Goal: Book appointment/travel/reservation

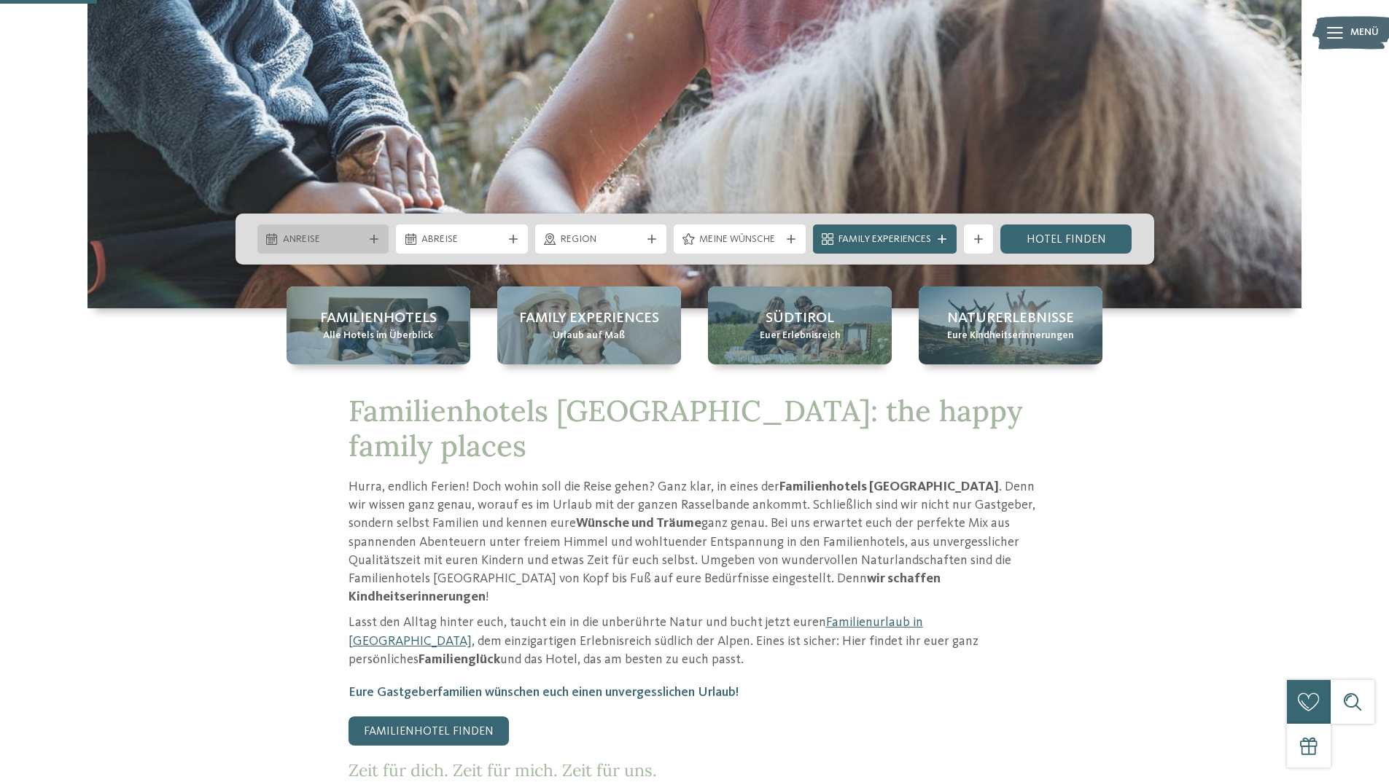
click at [320, 232] on div "Anreise" at bounding box center [323, 239] width 88 height 16
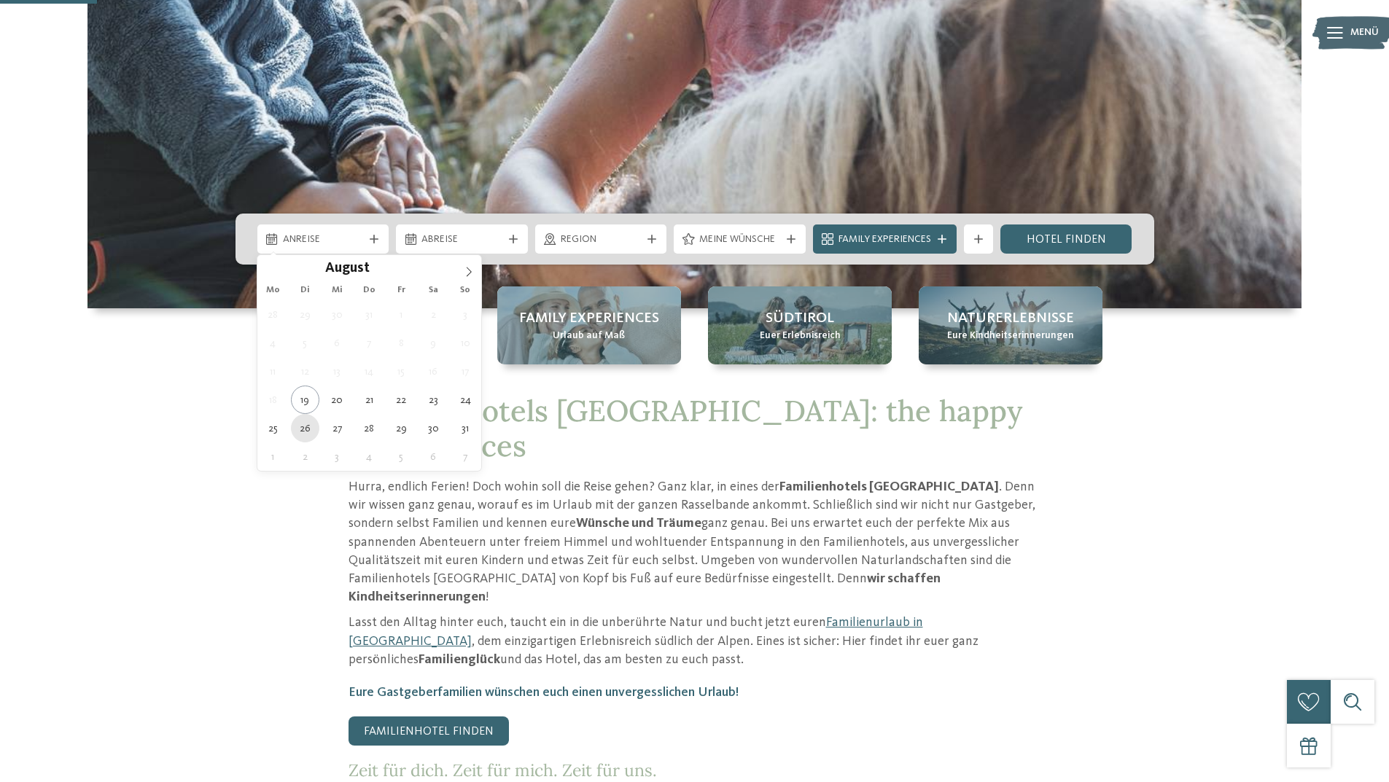
type div "26.08.2025"
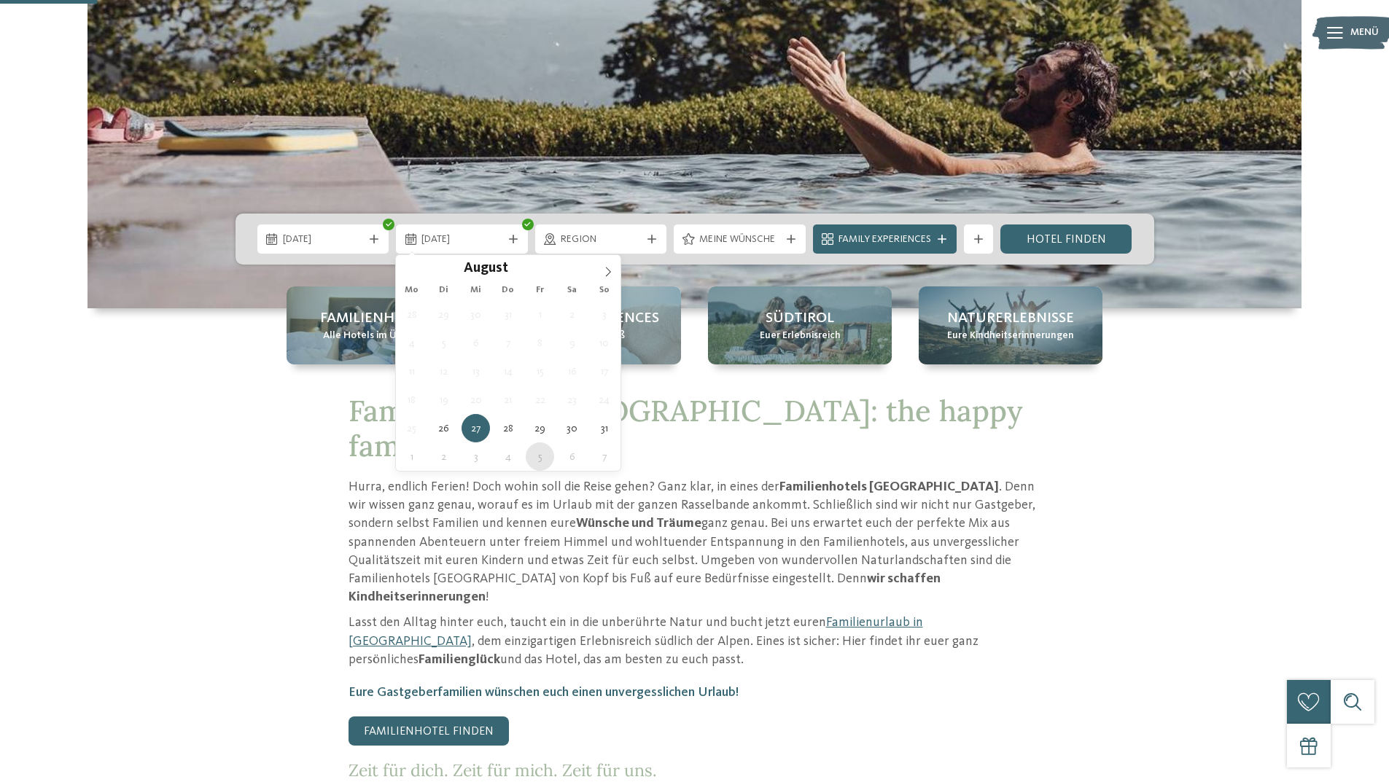
type div "05.09.2025"
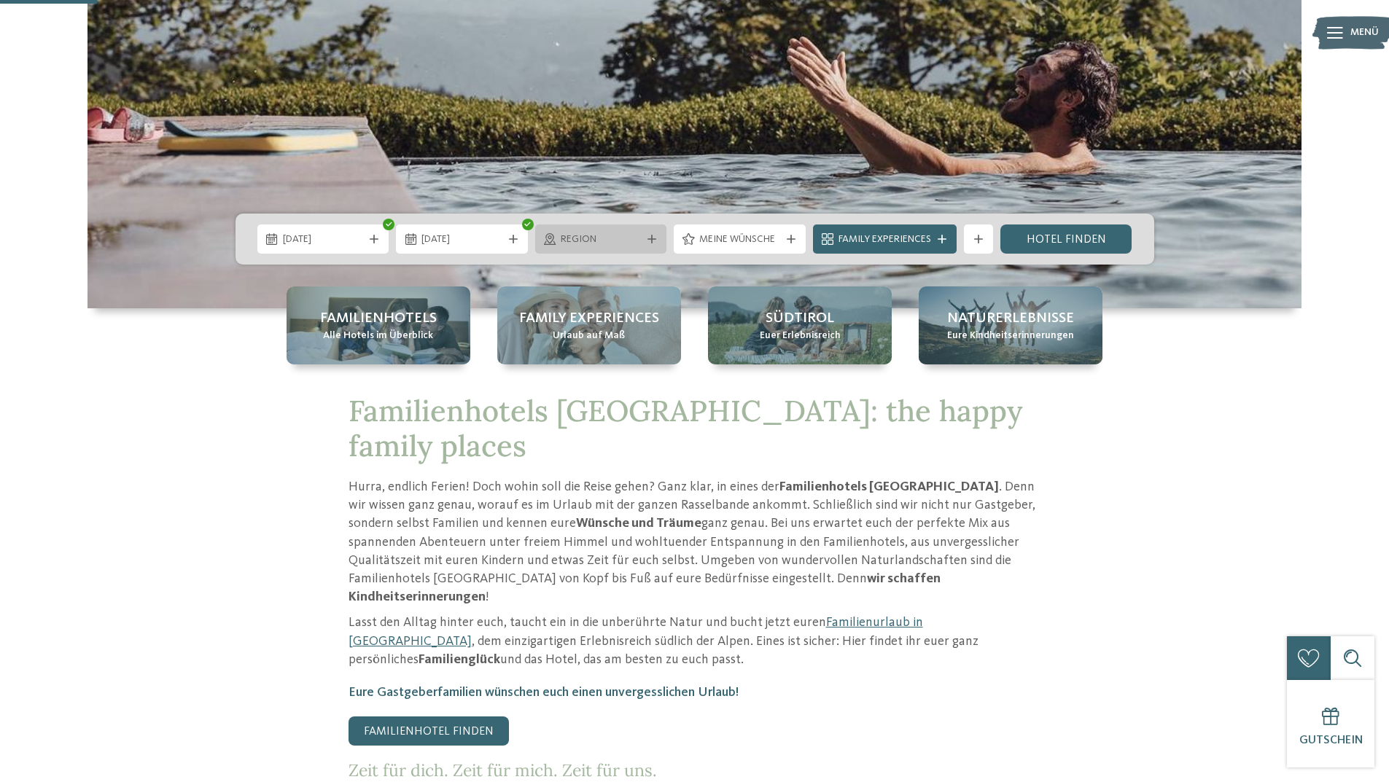
click at [614, 242] on span "Region" at bounding box center [601, 240] width 81 height 15
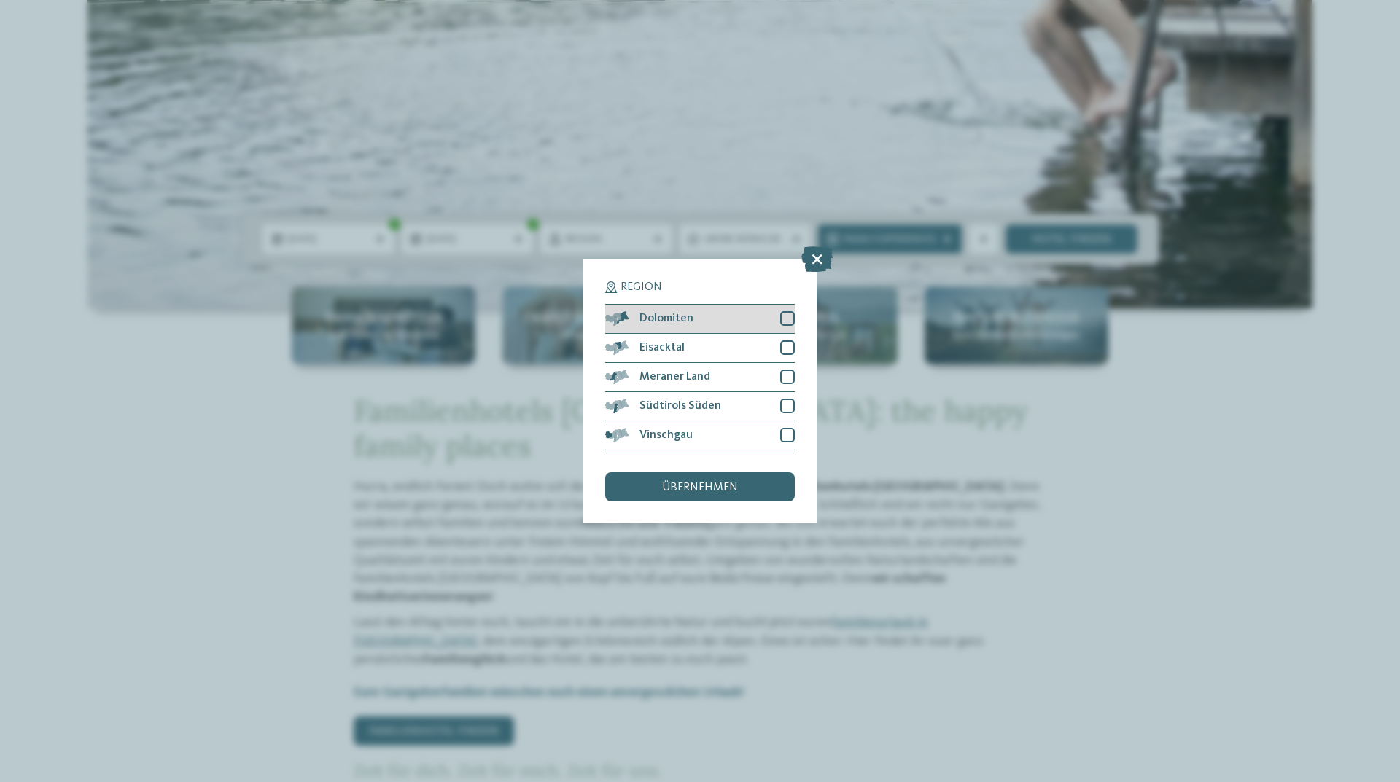
click at [787, 321] on div at bounding box center [787, 318] width 15 height 15
click at [786, 349] on div at bounding box center [787, 348] width 15 height 15
click at [785, 381] on div at bounding box center [787, 377] width 15 height 15
click at [785, 411] on div at bounding box center [787, 406] width 15 height 15
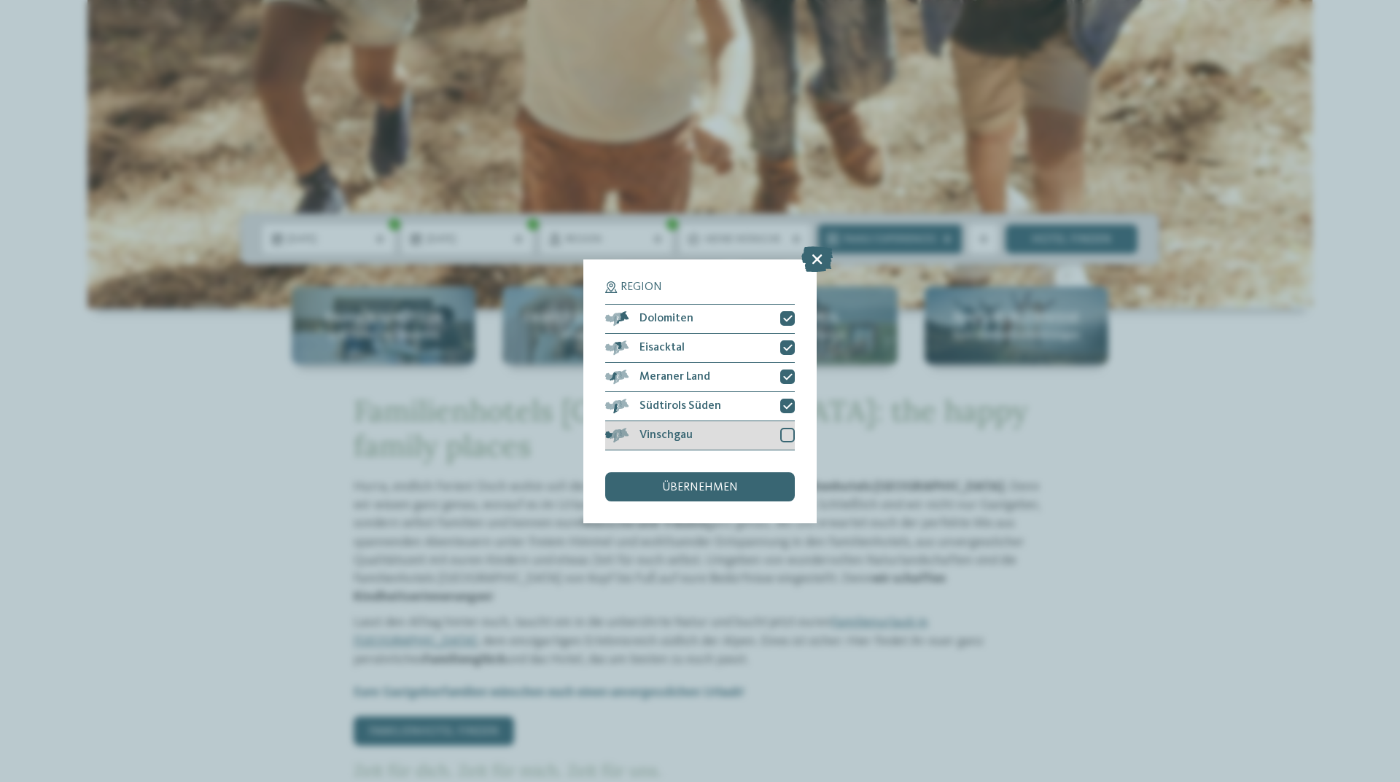
click at [783, 437] on div at bounding box center [787, 435] width 15 height 15
click at [720, 497] on div "übernehmen" at bounding box center [700, 486] width 190 height 29
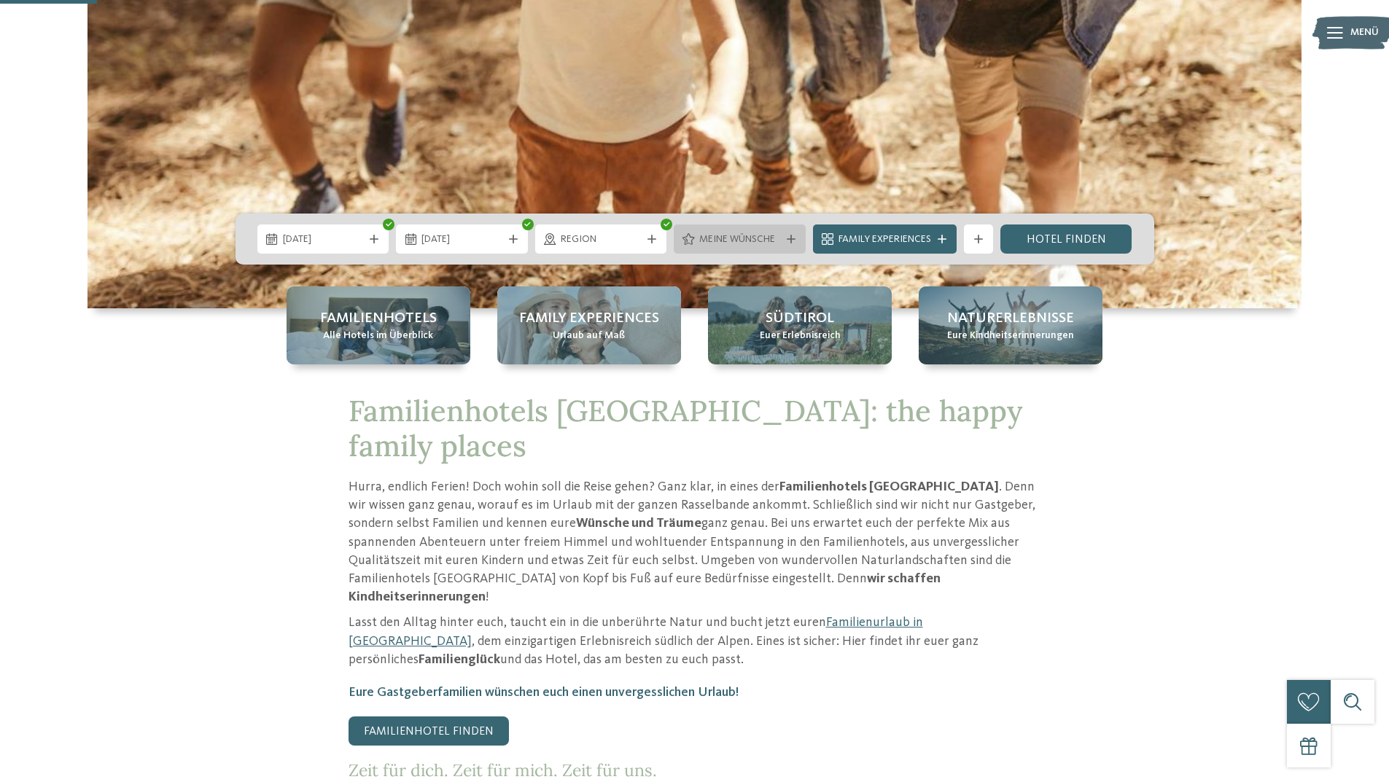
click at [743, 245] on span "Meine Wünsche" at bounding box center [739, 240] width 81 height 15
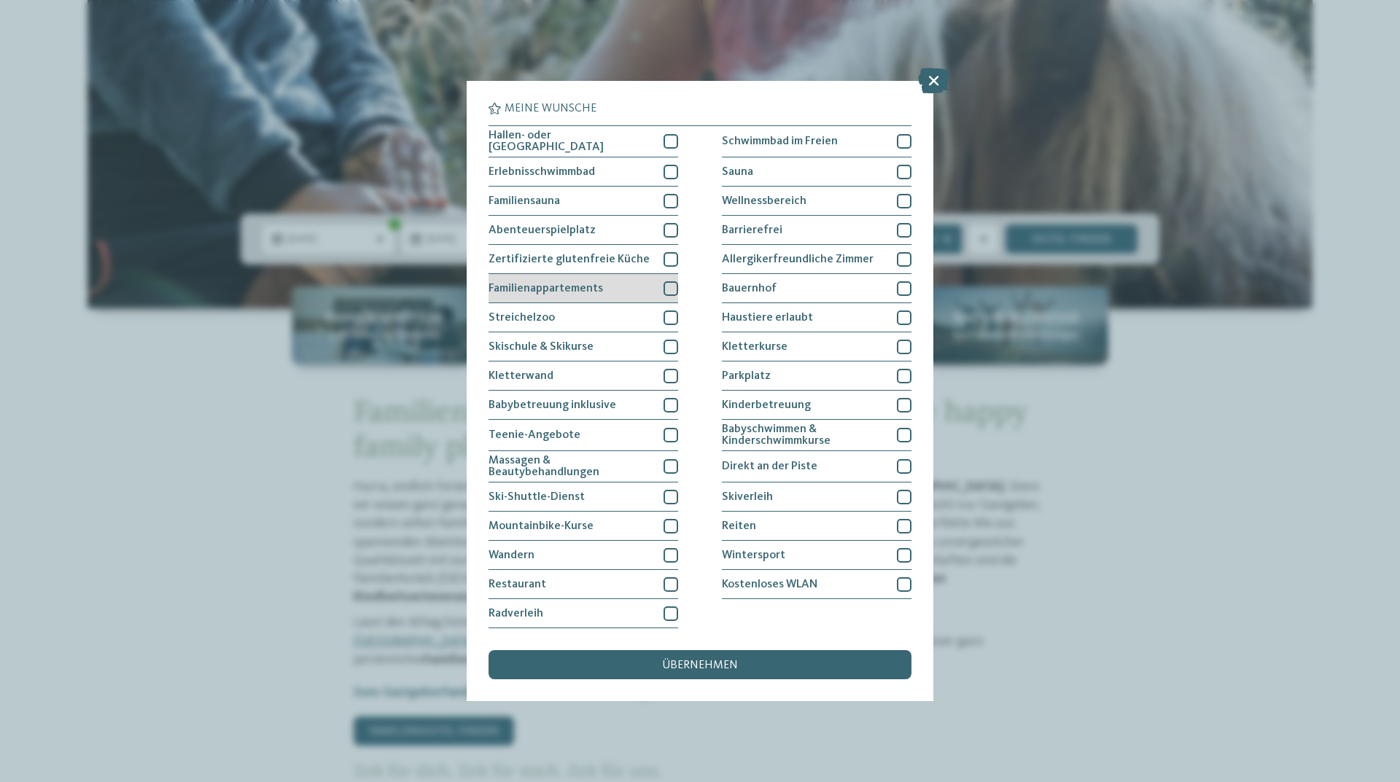
click at [673, 288] on div at bounding box center [671, 288] width 15 height 15
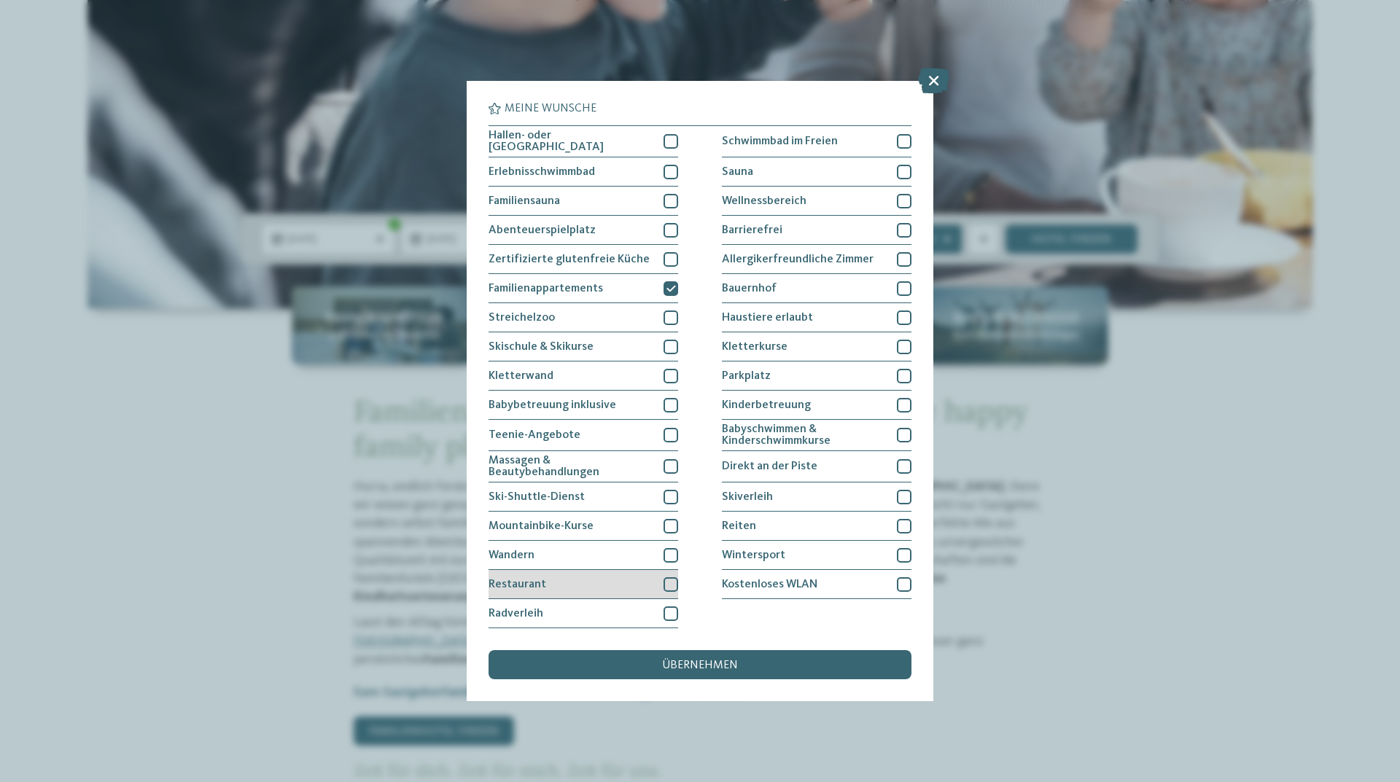
click at [534, 587] on span "Restaurant" at bounding box center [518, 585] width 58 height 12
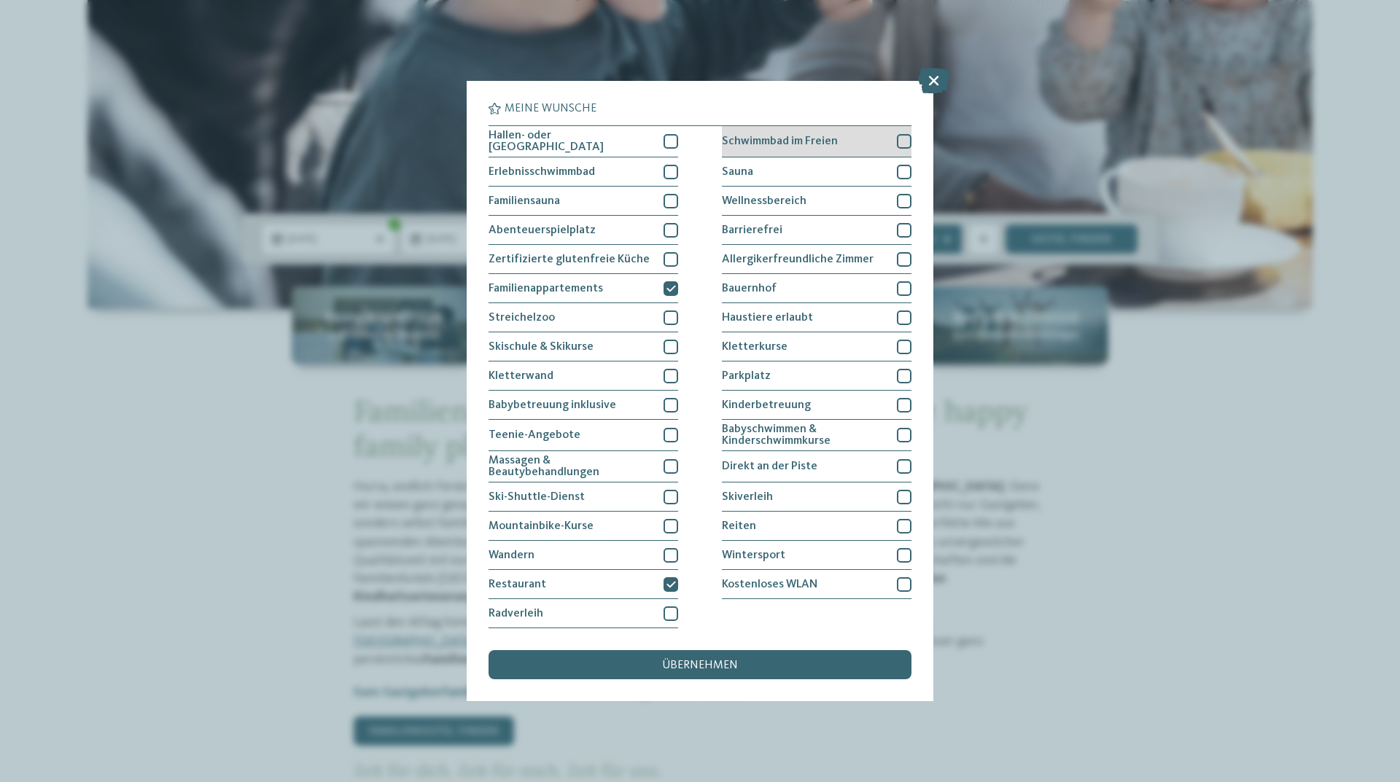
click at [787, 141] on span "Schwimmbad im Freien" at bounding box center [780, 142] width 116 height 12
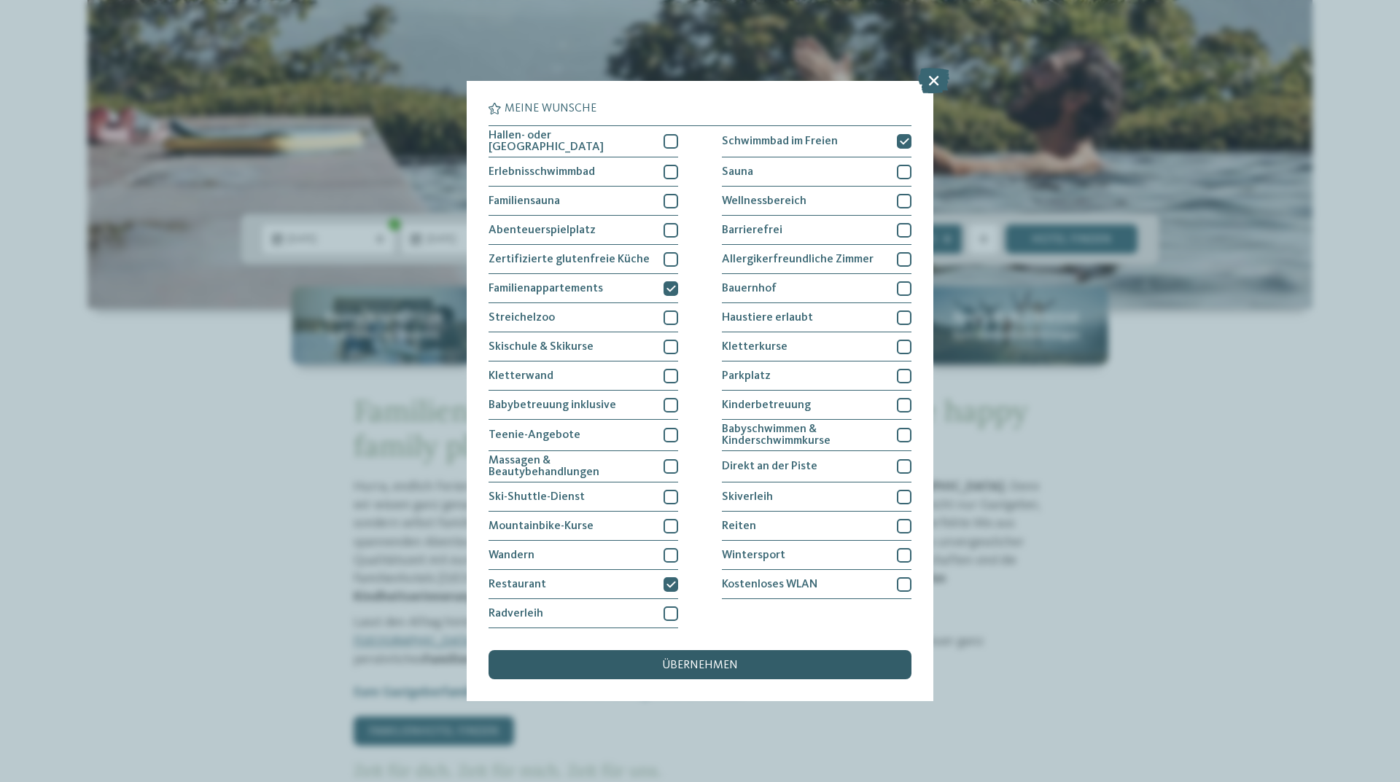
click at [773, 665] on div "übernehmen" at bounding box center [700, 664] width 423 height 29
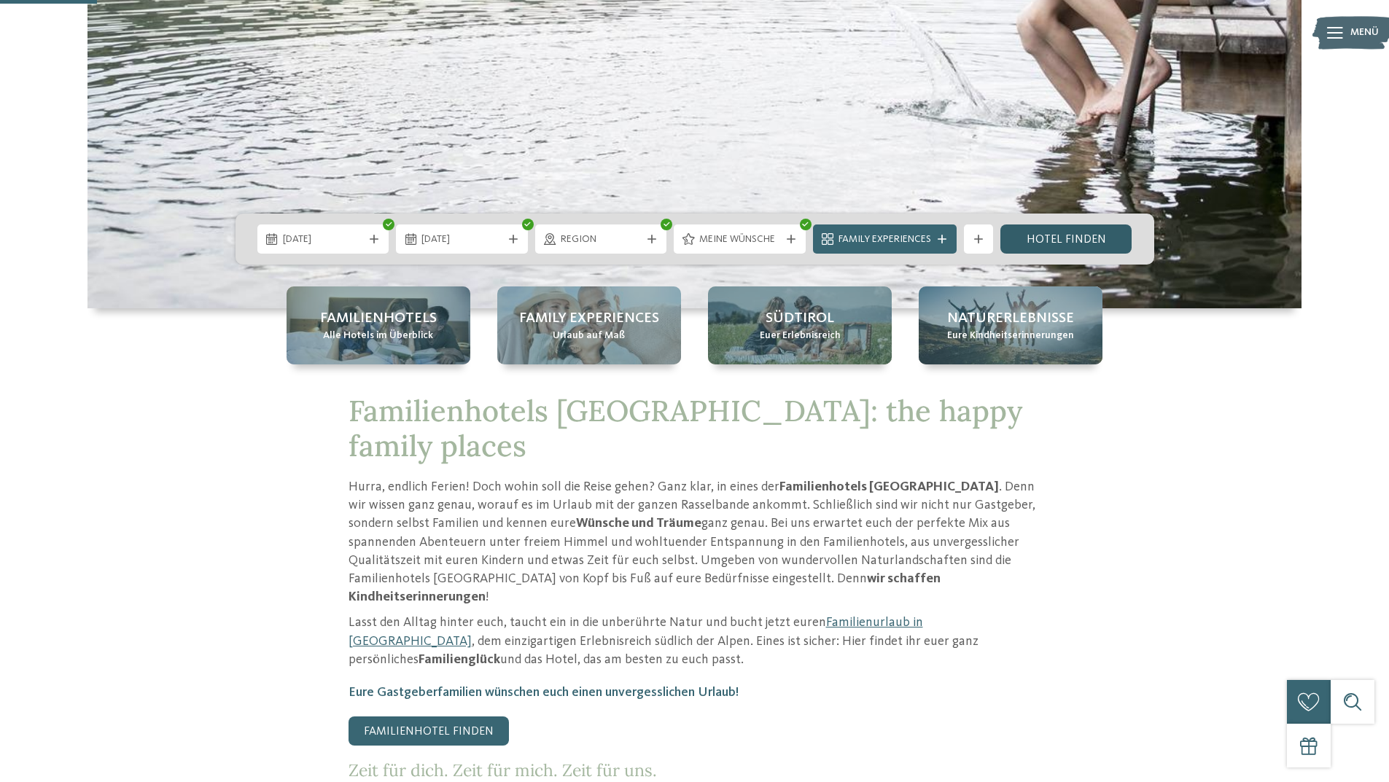
click at [1032, 243] on link "Hotel finden" at bounding box center [1066, 239] width 132 height 29
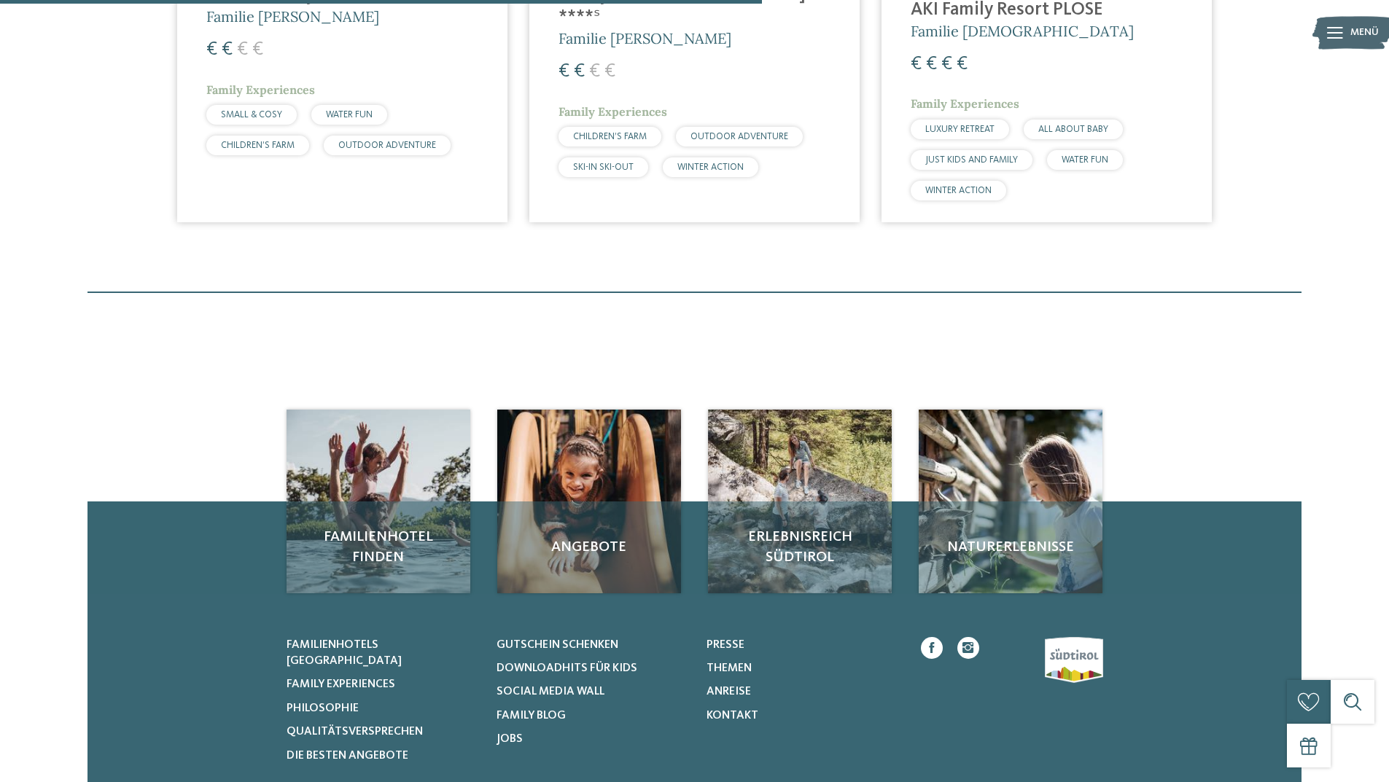
scroll to position [879, 0]
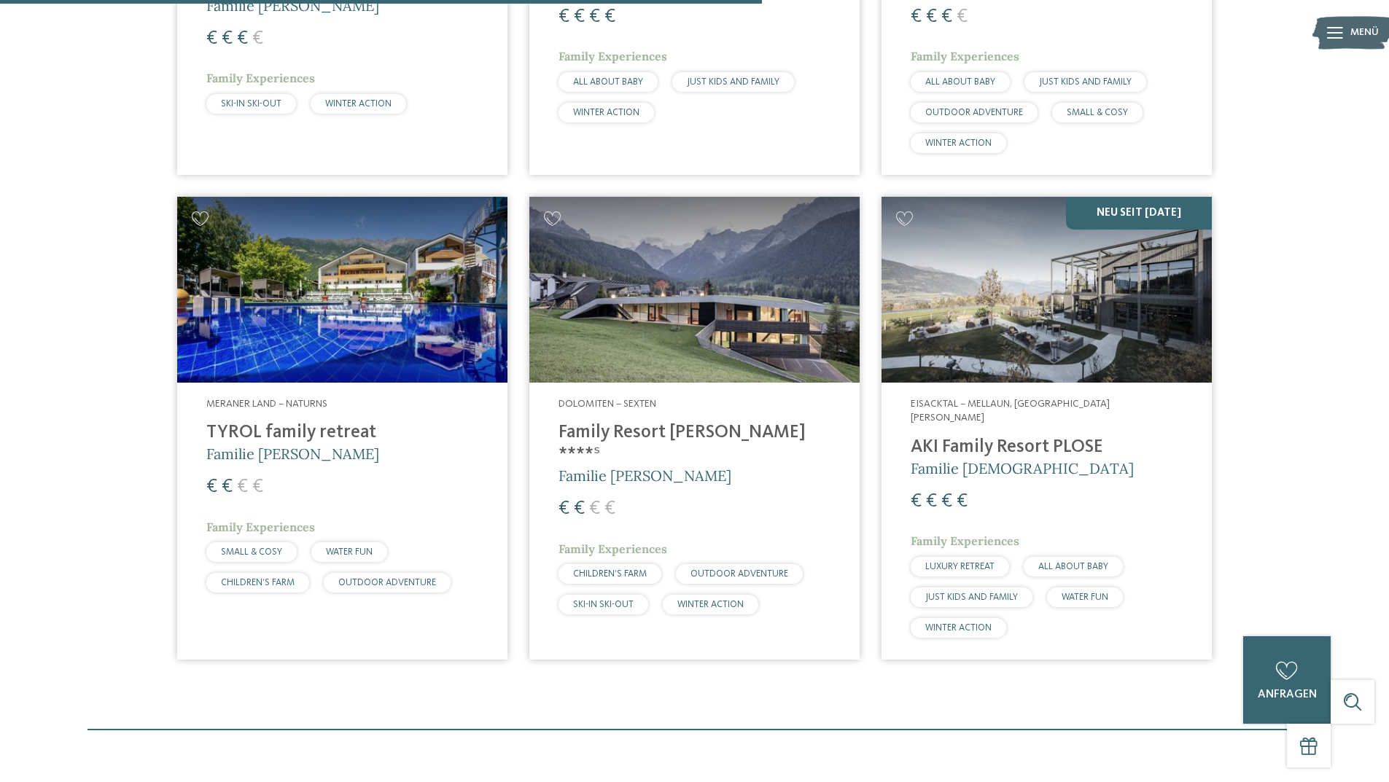
click at [615, 341] on img at bounding box center [694, 290] width 330 height 186
click at [307, 425] on h4 "TYROL family retreat" at bounding box center [342, 433] width 272 height 22
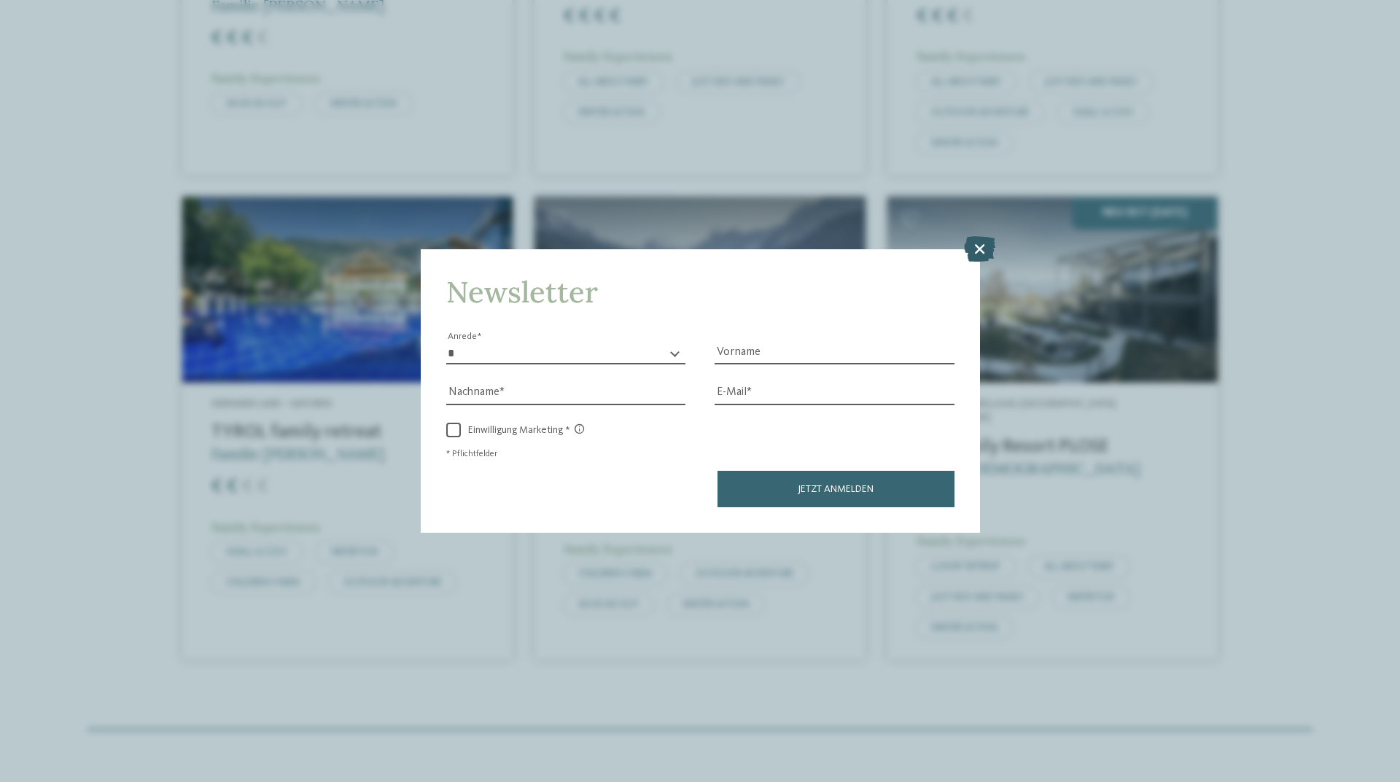
click at [976, 244] on icon at bounding box center [979, 249] width 31 height 26
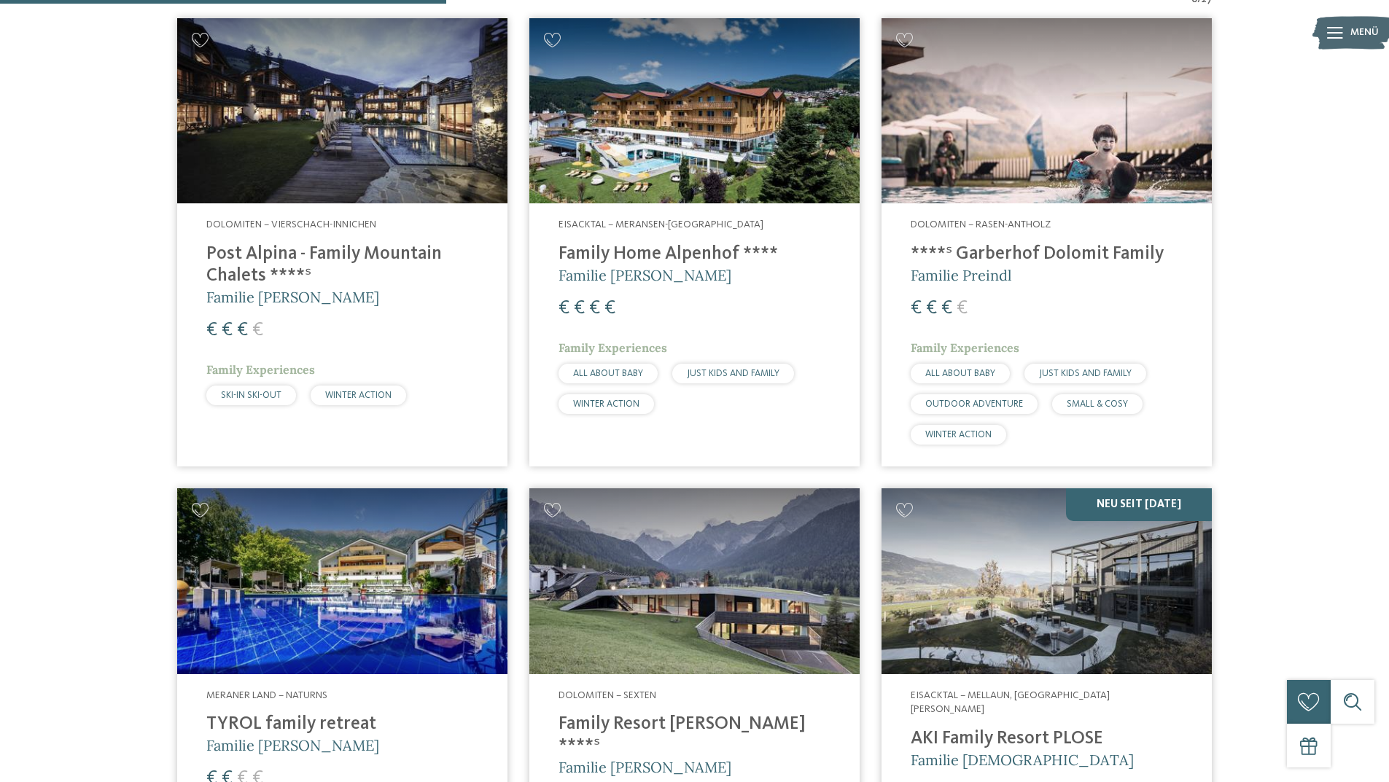
scroll to position [515, 0]
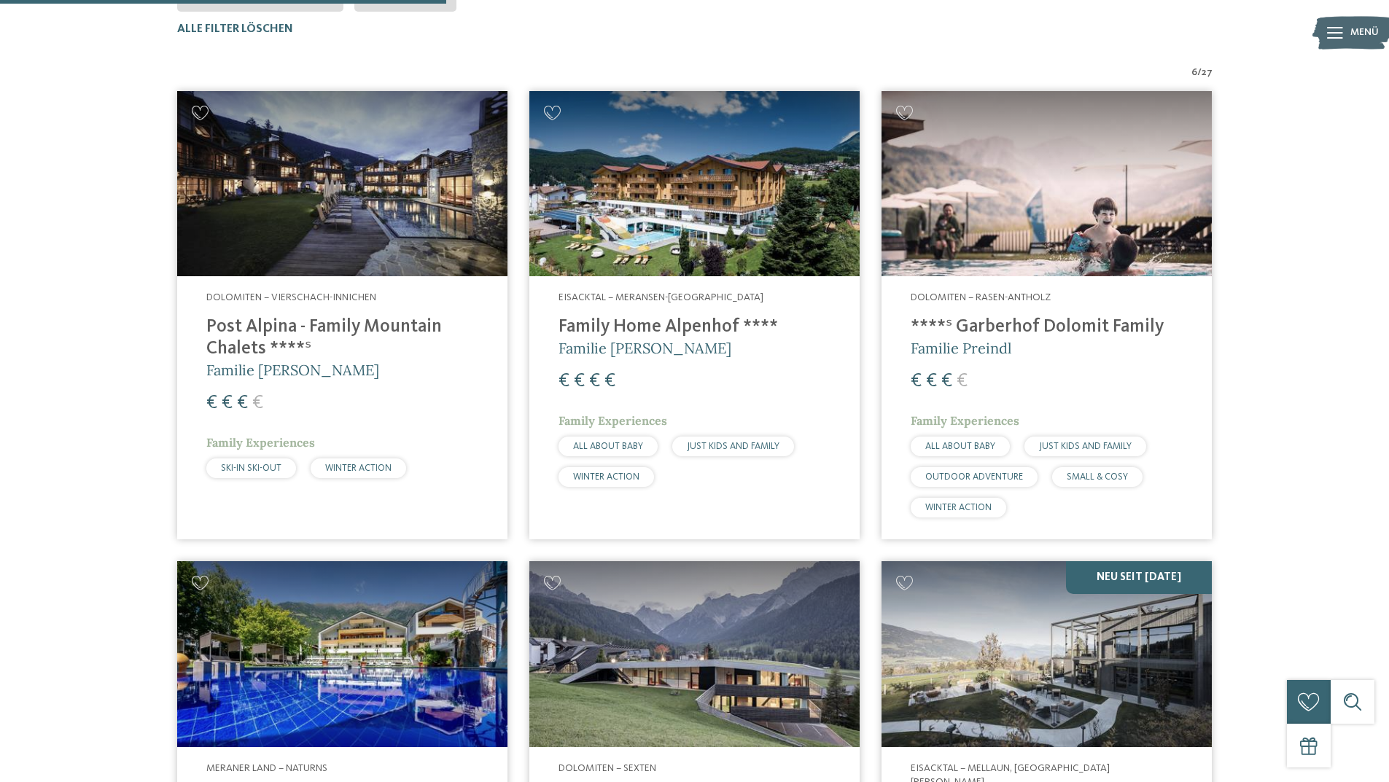
click at [1082, 316] on h4 "****ˢ Garberhof Dolomit Family" at bounding box center [1047, 327] width 272 height 22
click at [671, 353] on h5 "Familie [PERSON_NAME]" at bounding box center [695, 348] width 272 height 20
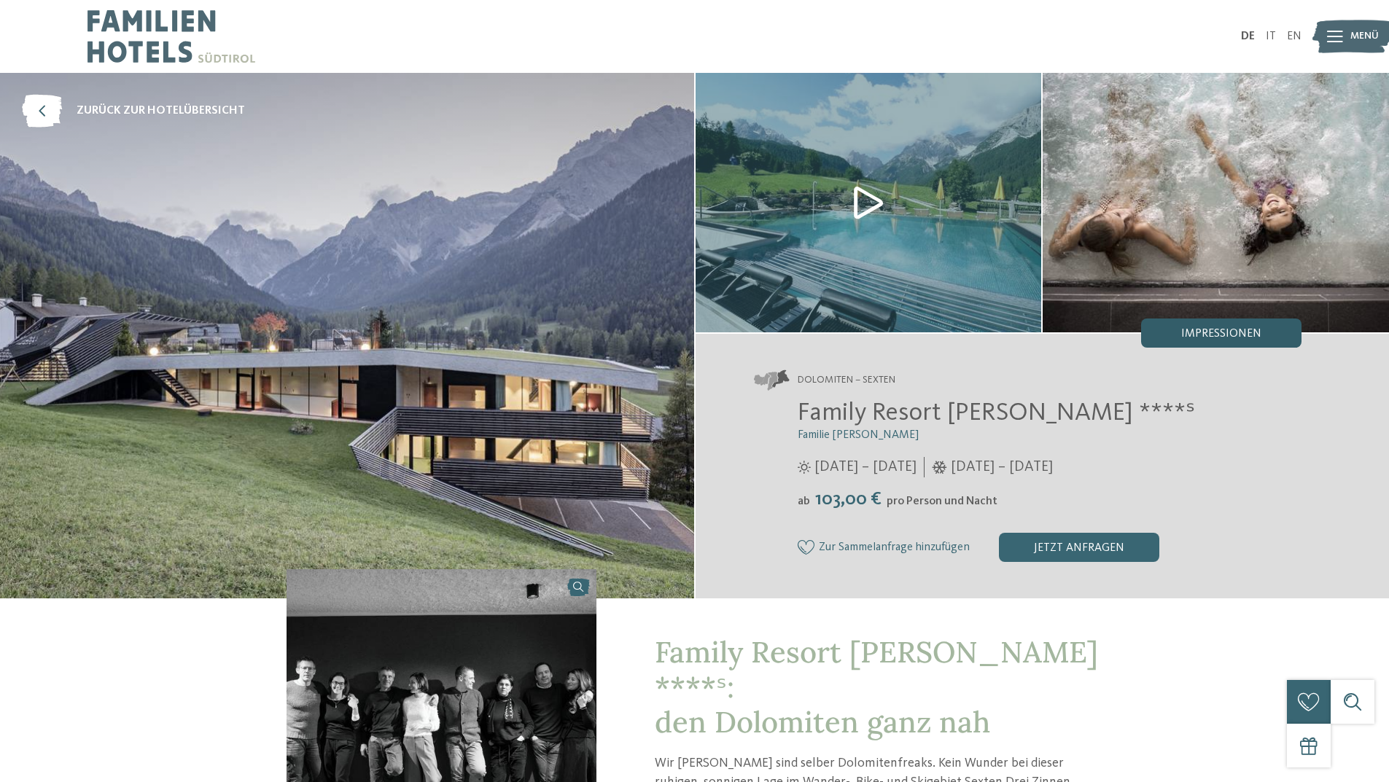
click at [1244, 327] on div "Impressionen" at bounding box center [1221, 333] width 160 height 29
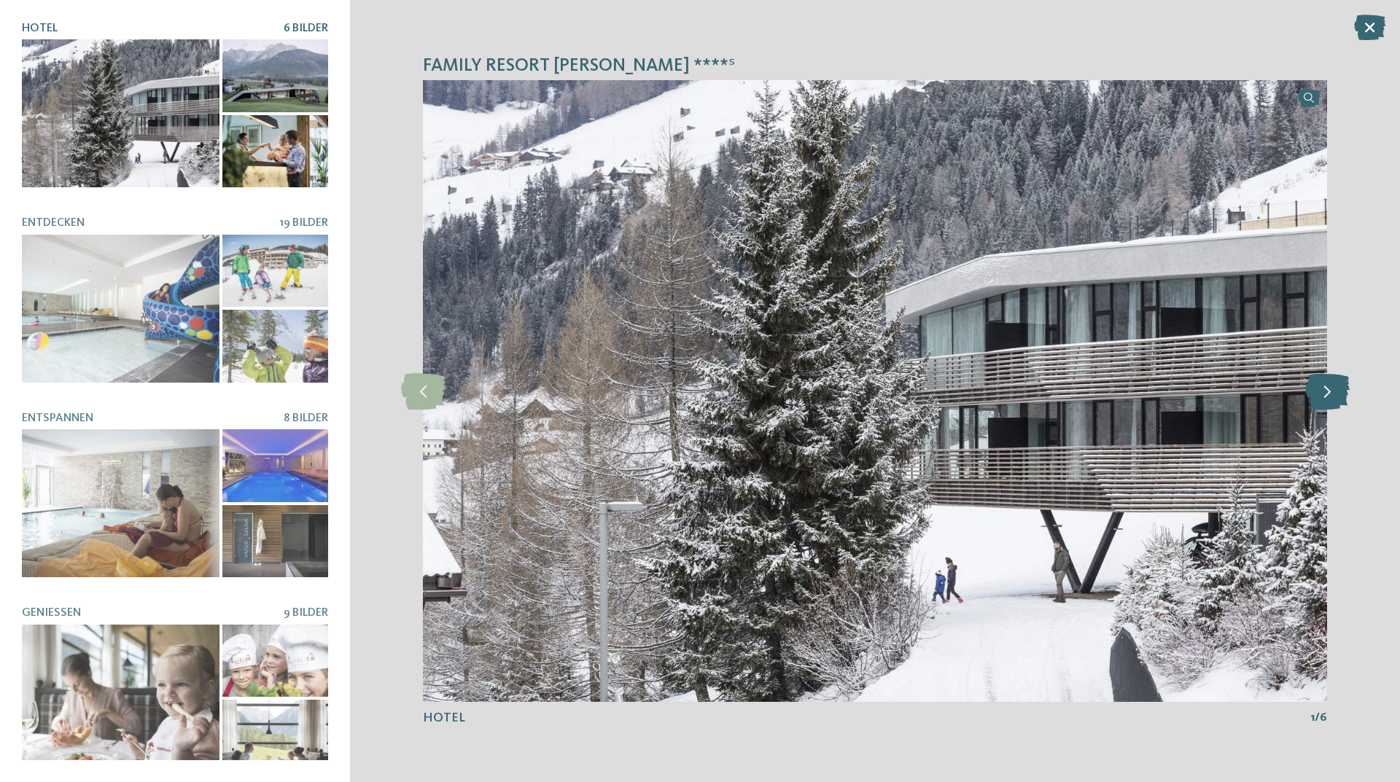
click at [1342, 388] on icon at bounding box center [1327, 391] width 44 height 36
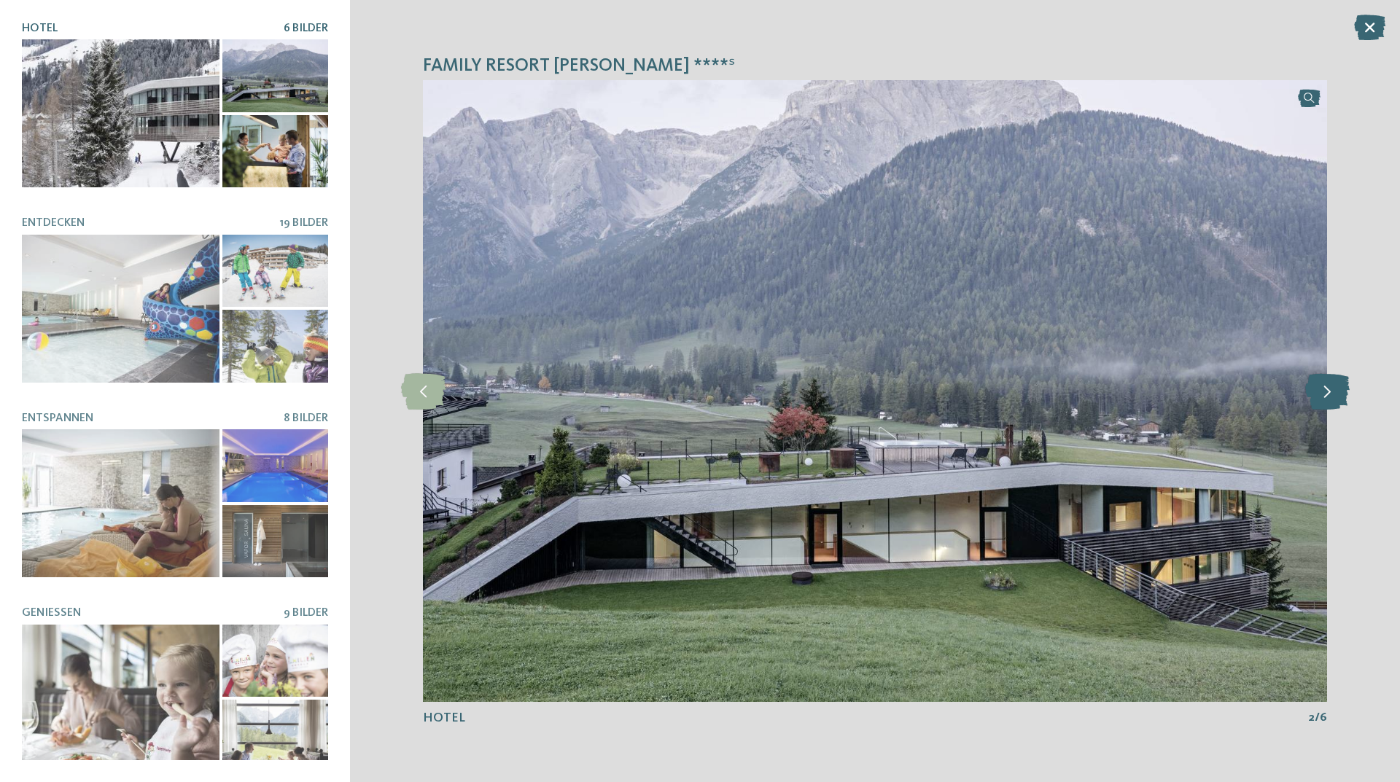
click at [1335, 386] on icon at bounding box center [1327, 391] width 44 height 36
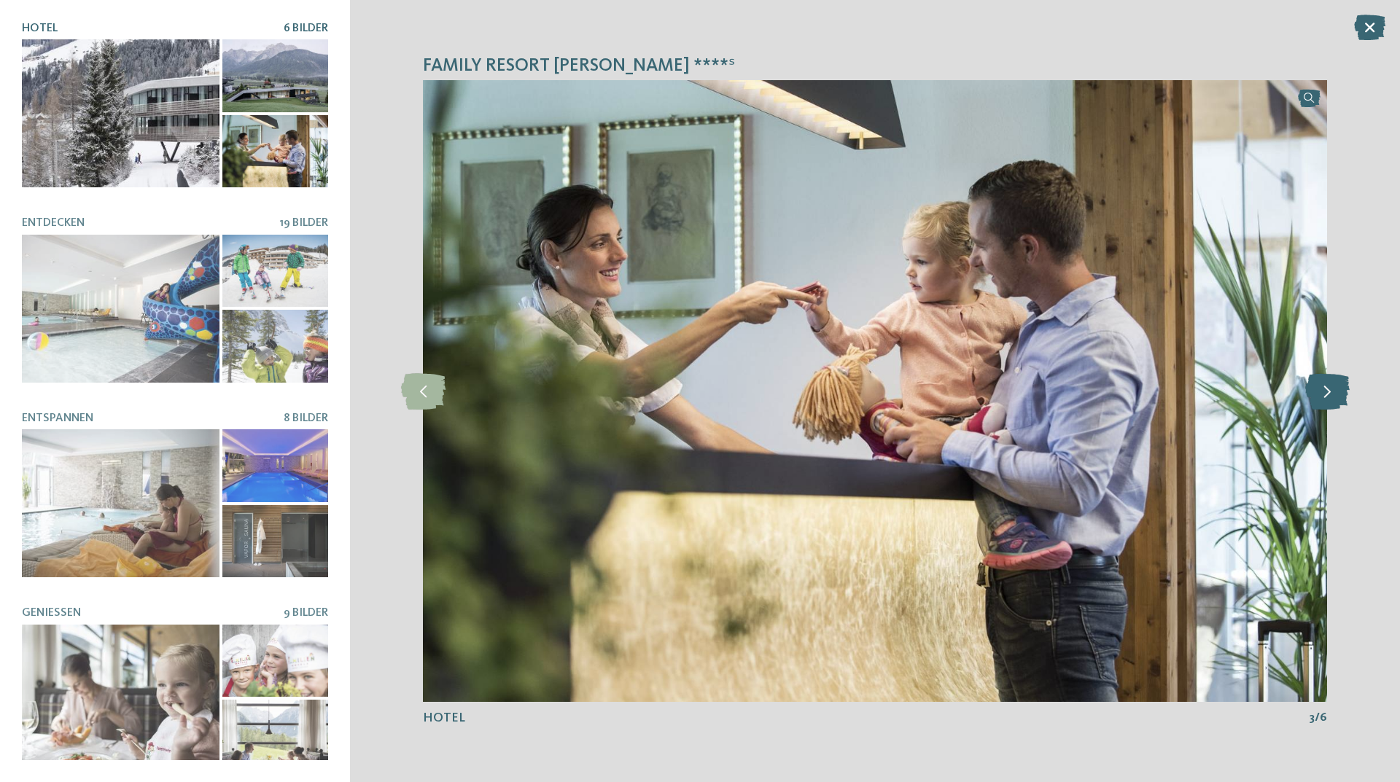
click at [1335, 386] on icon at bounding box center [1327, 391] width 44 height 36
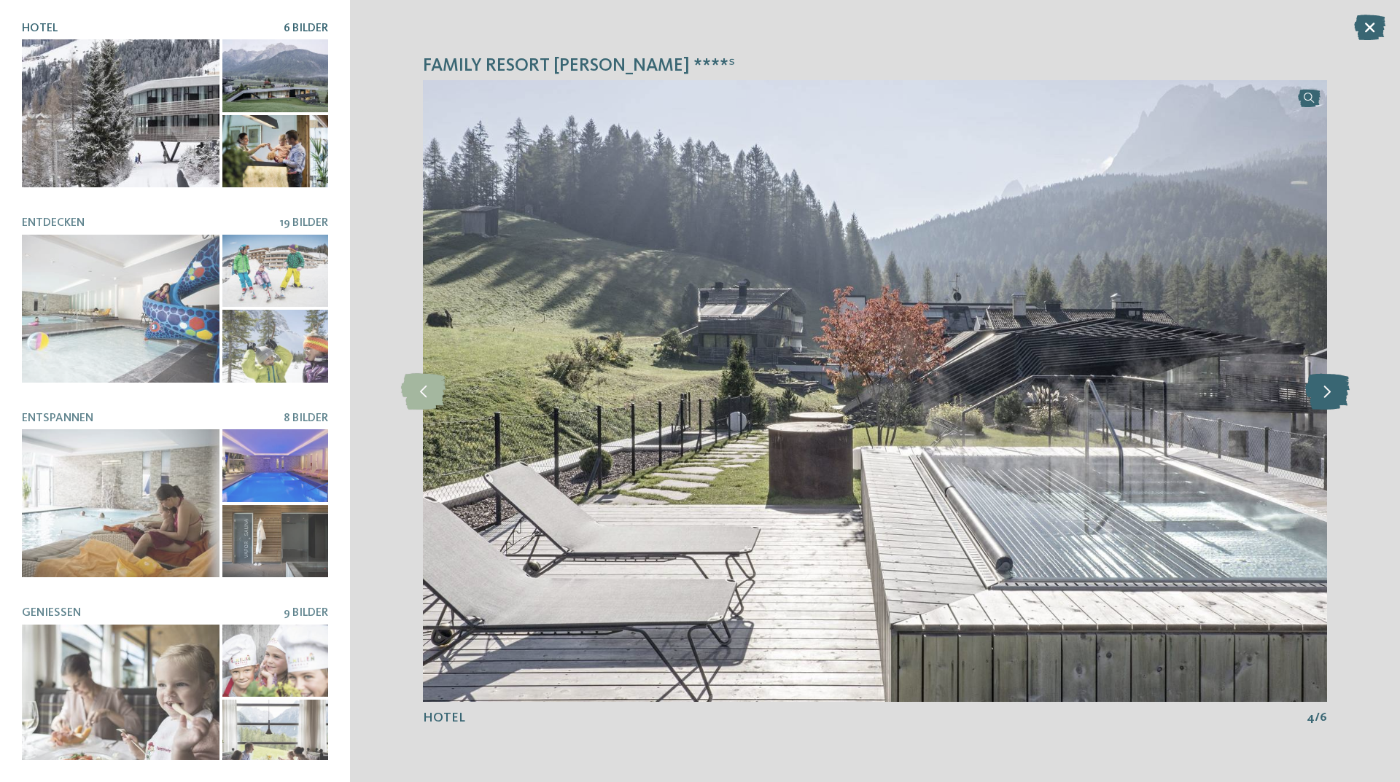
click at [1335, 386] on icon at bounding box center [1327, 391] width 44 height 36
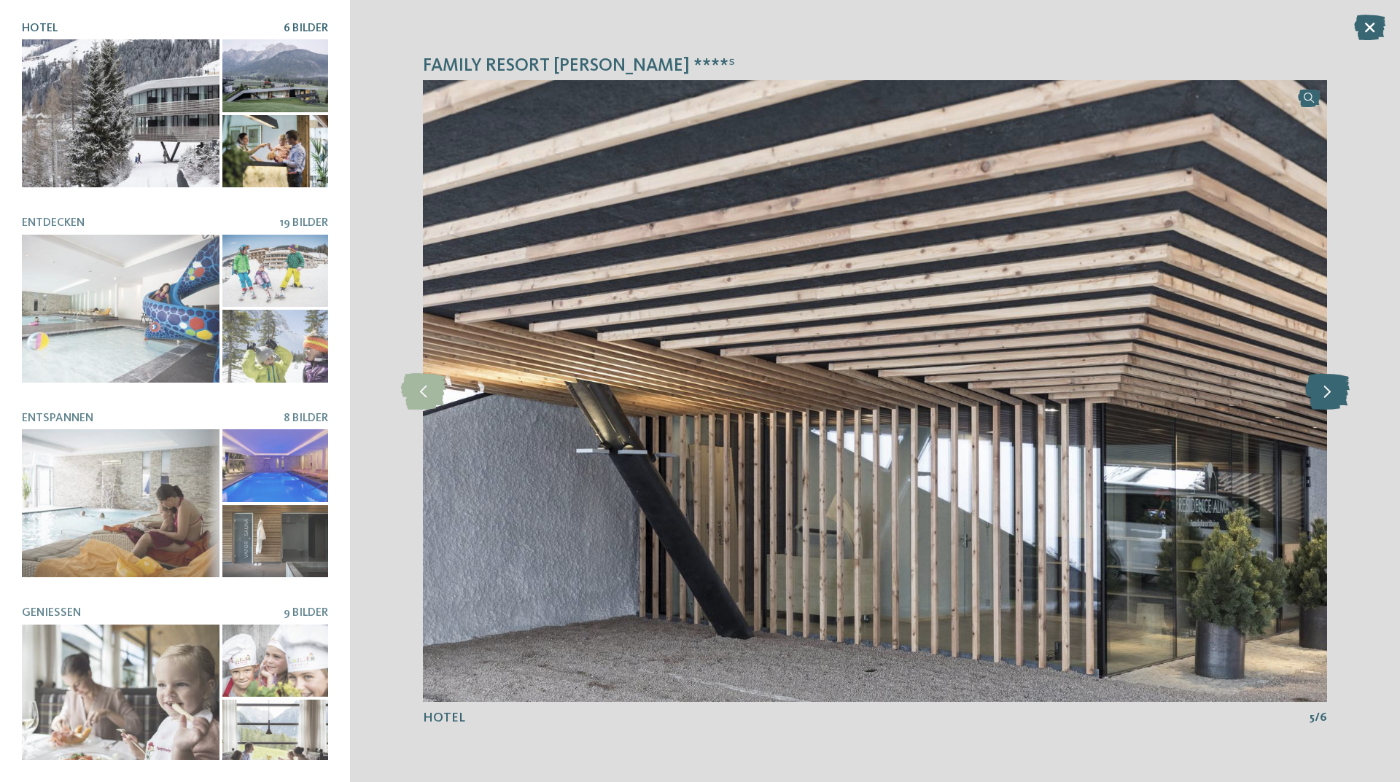
click at [1335, 386] on icon at bounding box center [1327, 391] width 44 height 36
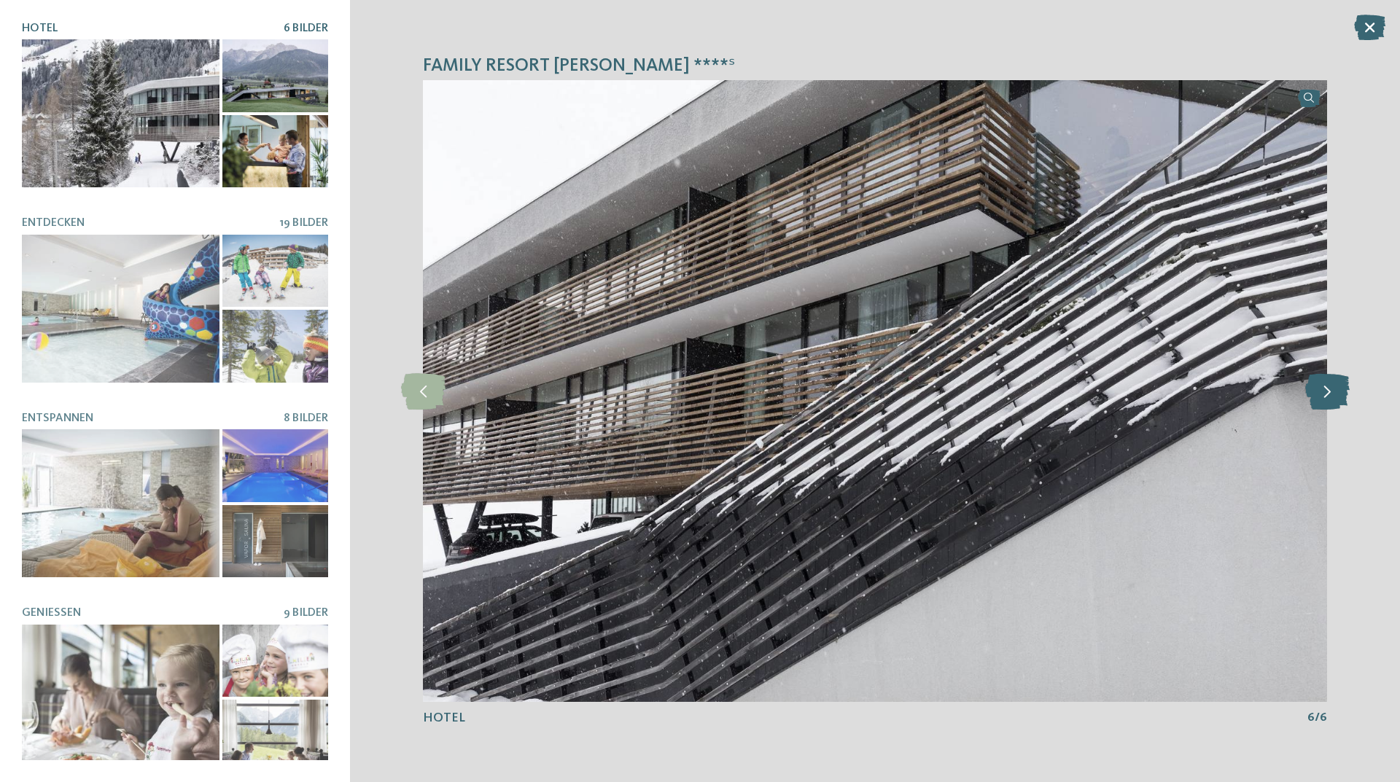
click at [1335, 386] on icon at bounding box center [1327, 391] width 44 height 36
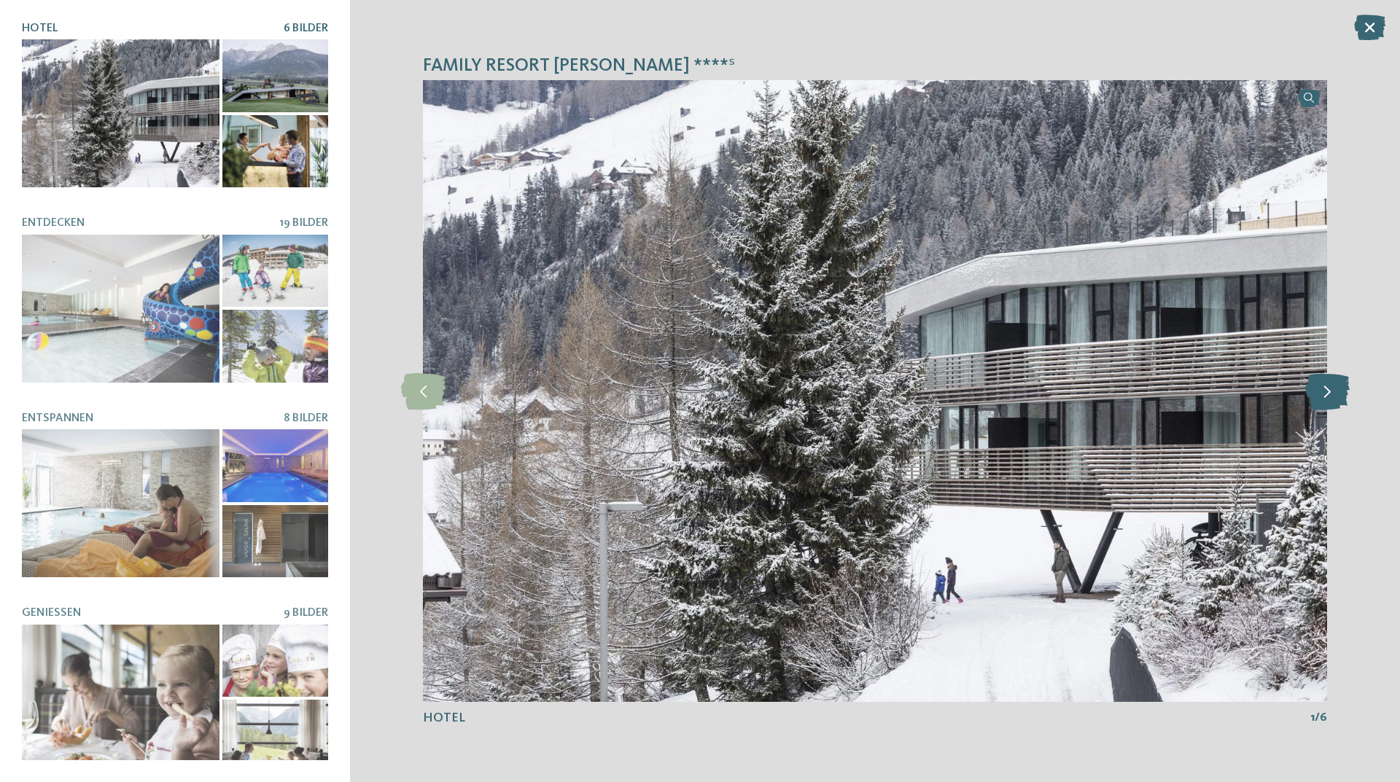
click at [1335, 386] on icon at bounding box center [1327, 391] width 44 height 36
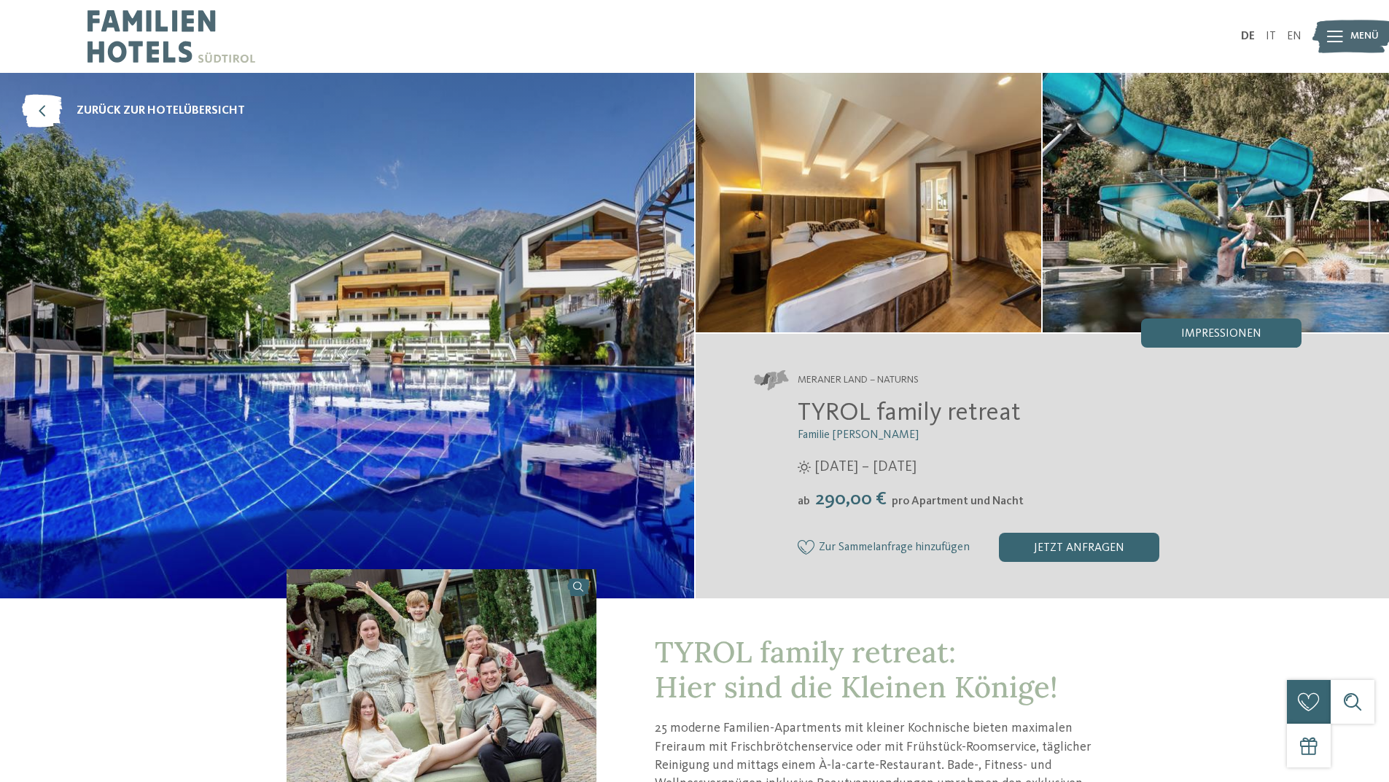
click at [1197, 334] on span "Impressionen" at bounding box center [1221, 334] width 80 height 12
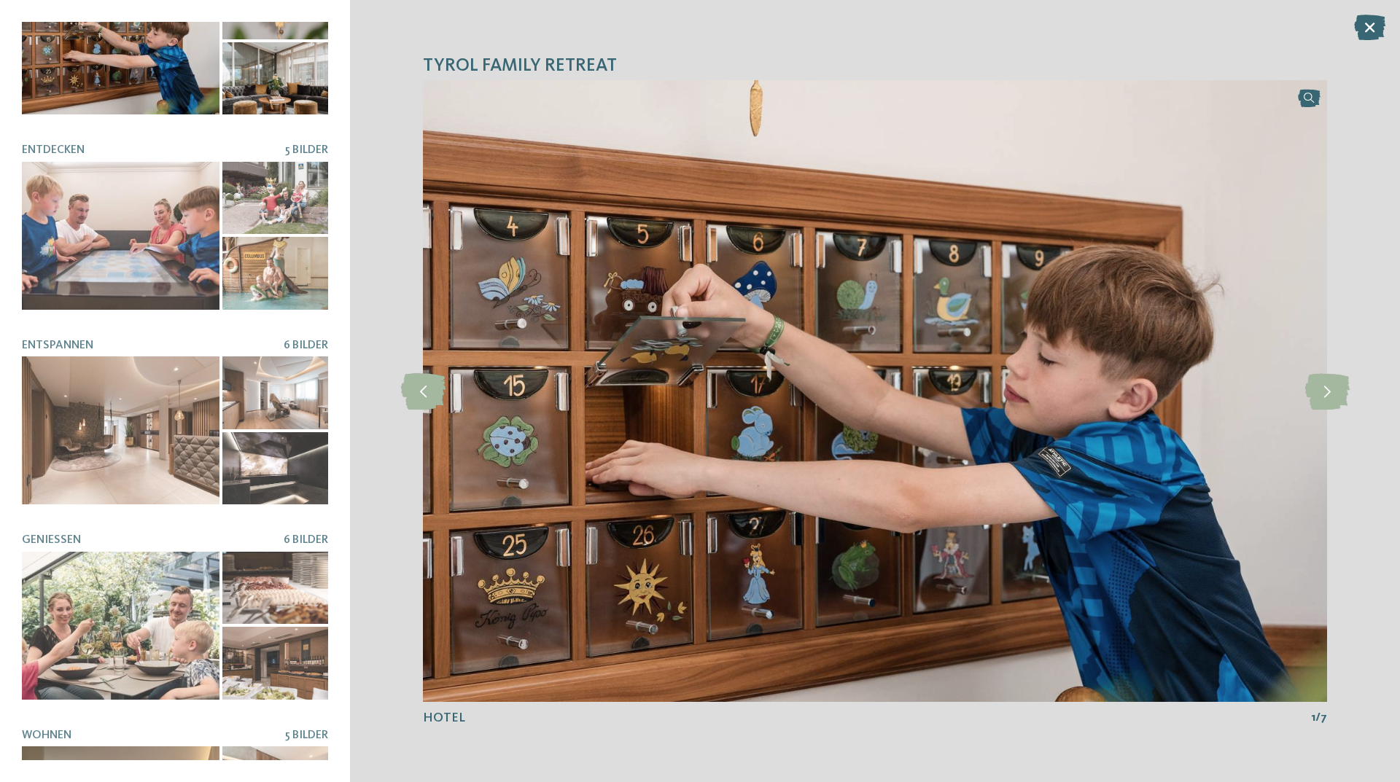
scroll to position [190, 0]
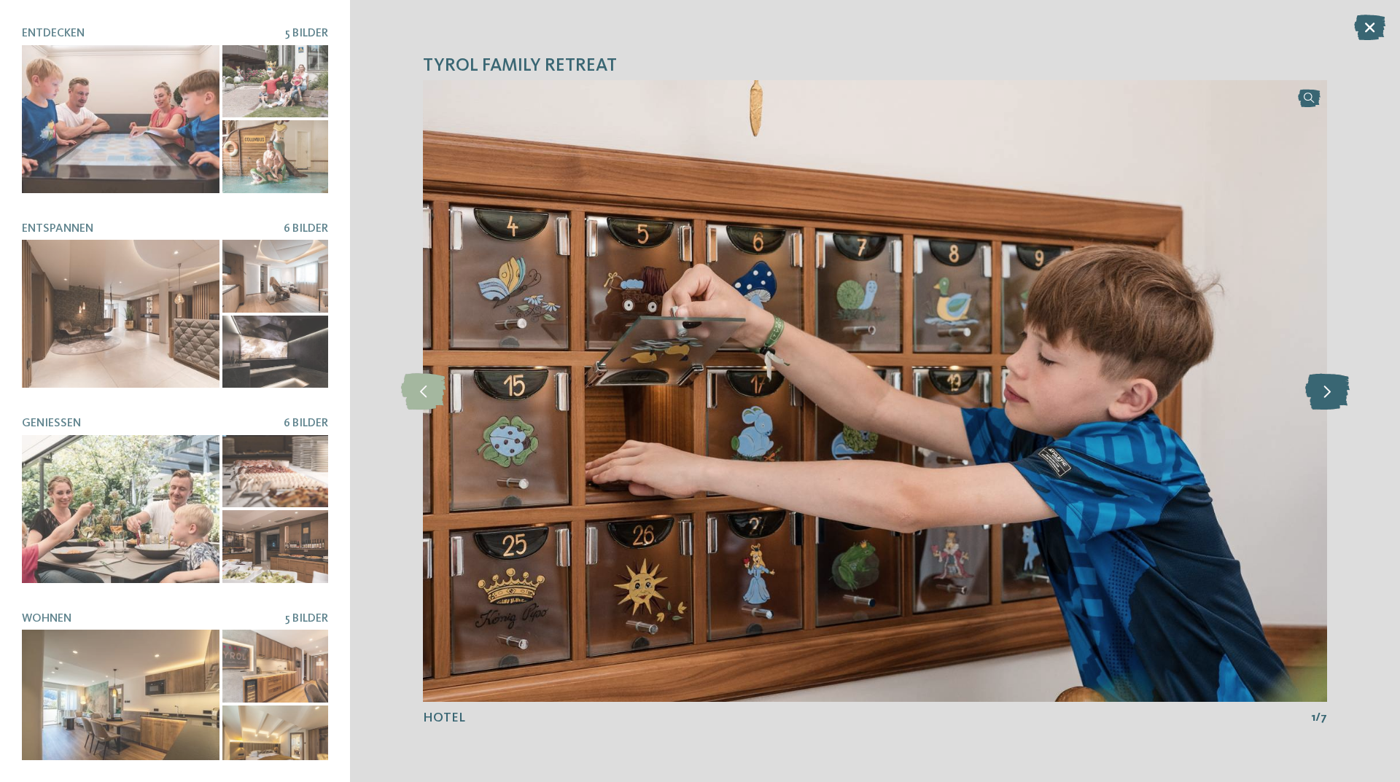
click at [1337, 395] on icon at bounding box center [1327, 391] width 44 height 36
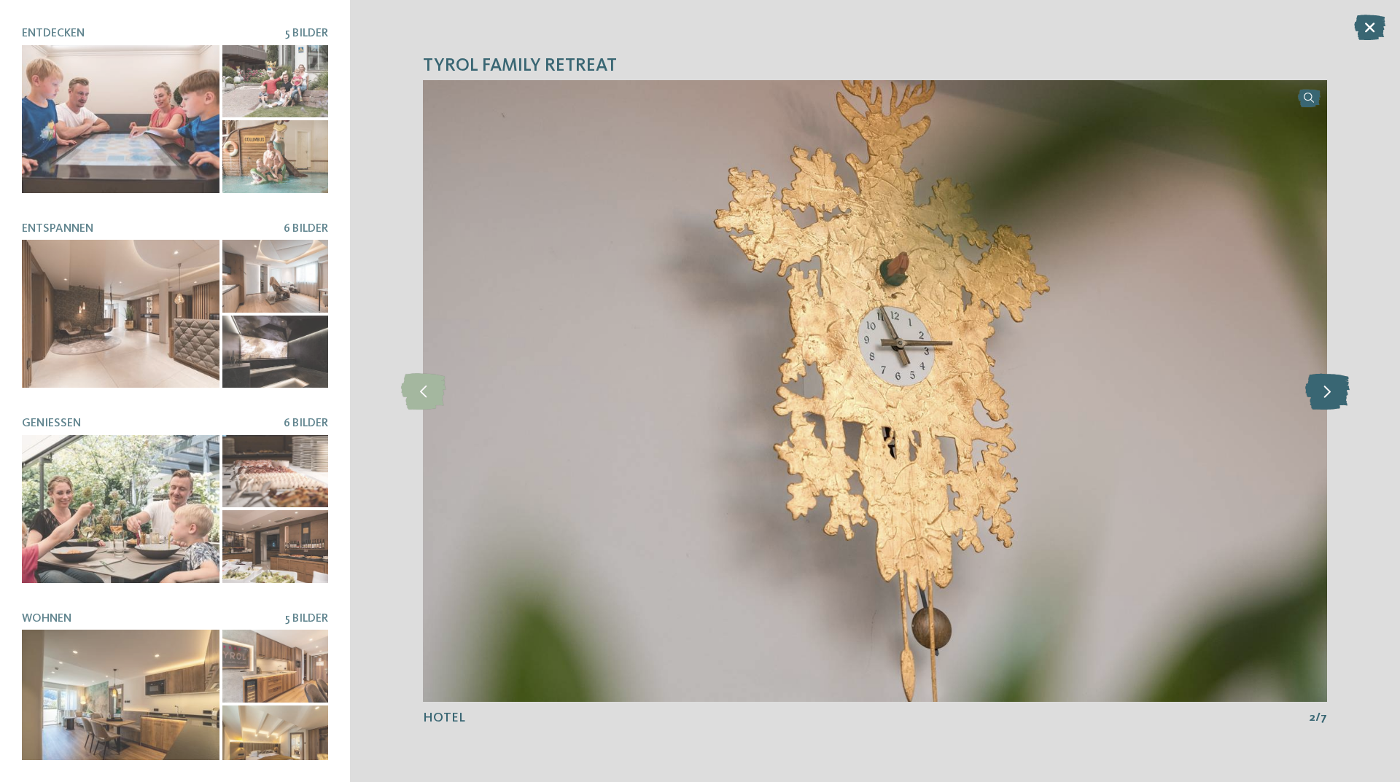
click at [1337, 395] on icon at bounding box center [1327, 391] width 44 height 36
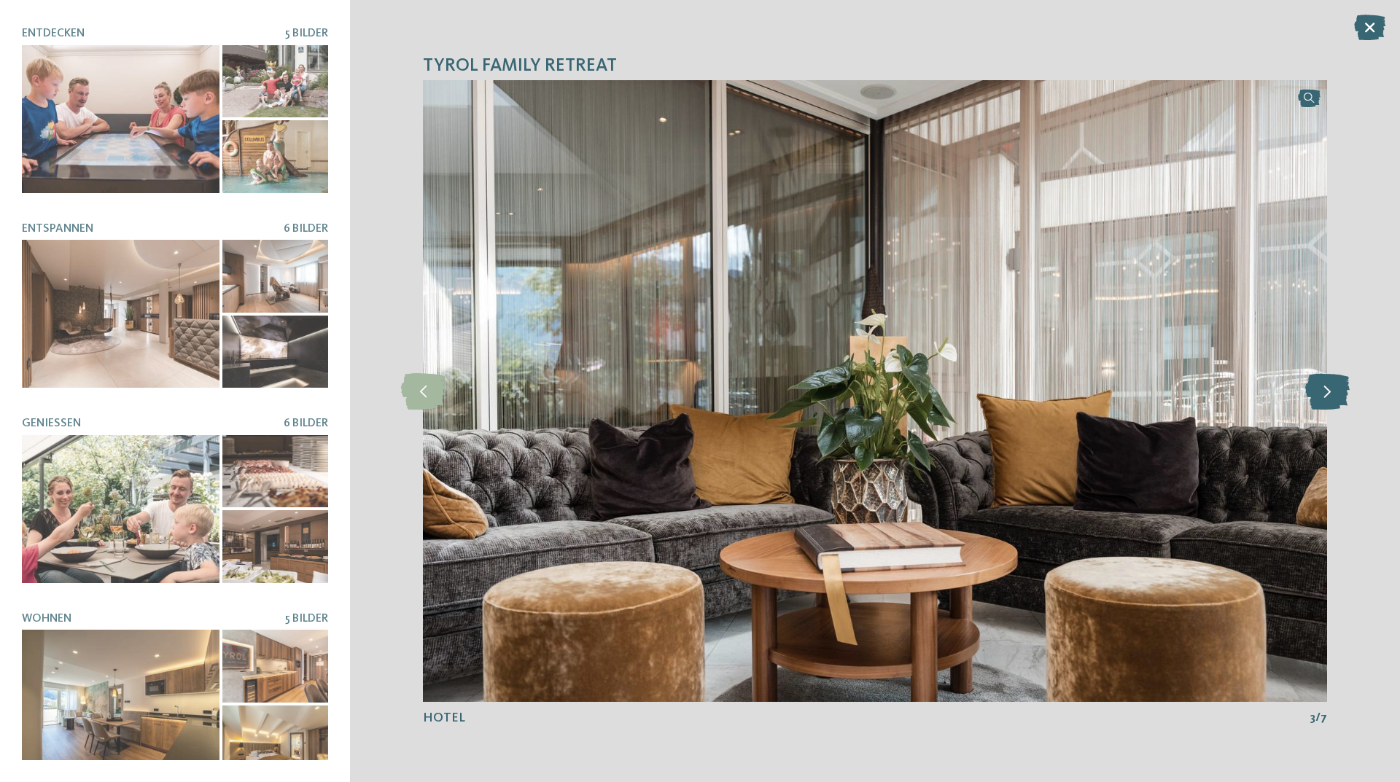
click at [1337, 395] on icon at bounding box center [1327, 391] width 44 height 36
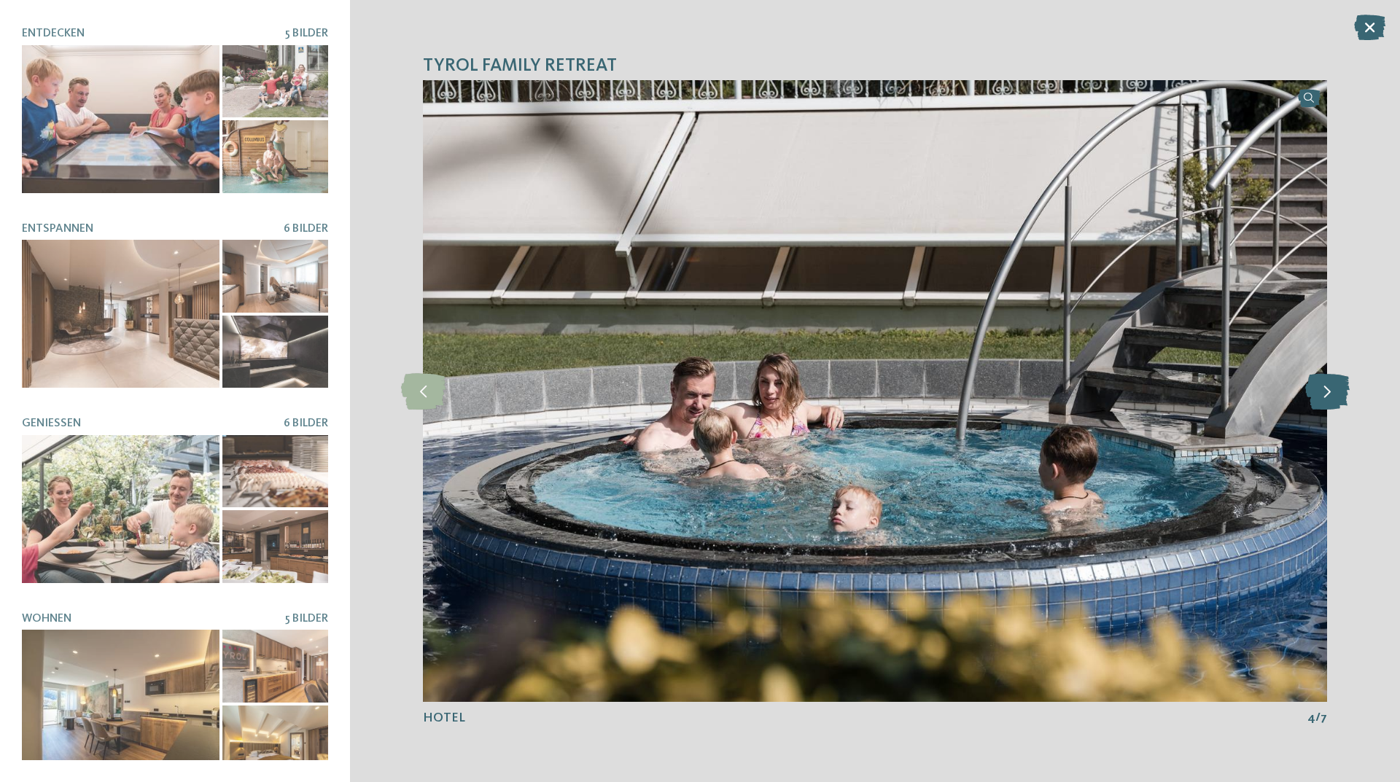
click at [1337, 395] on icon at bounding box center [1327, 391] width 44 height 36
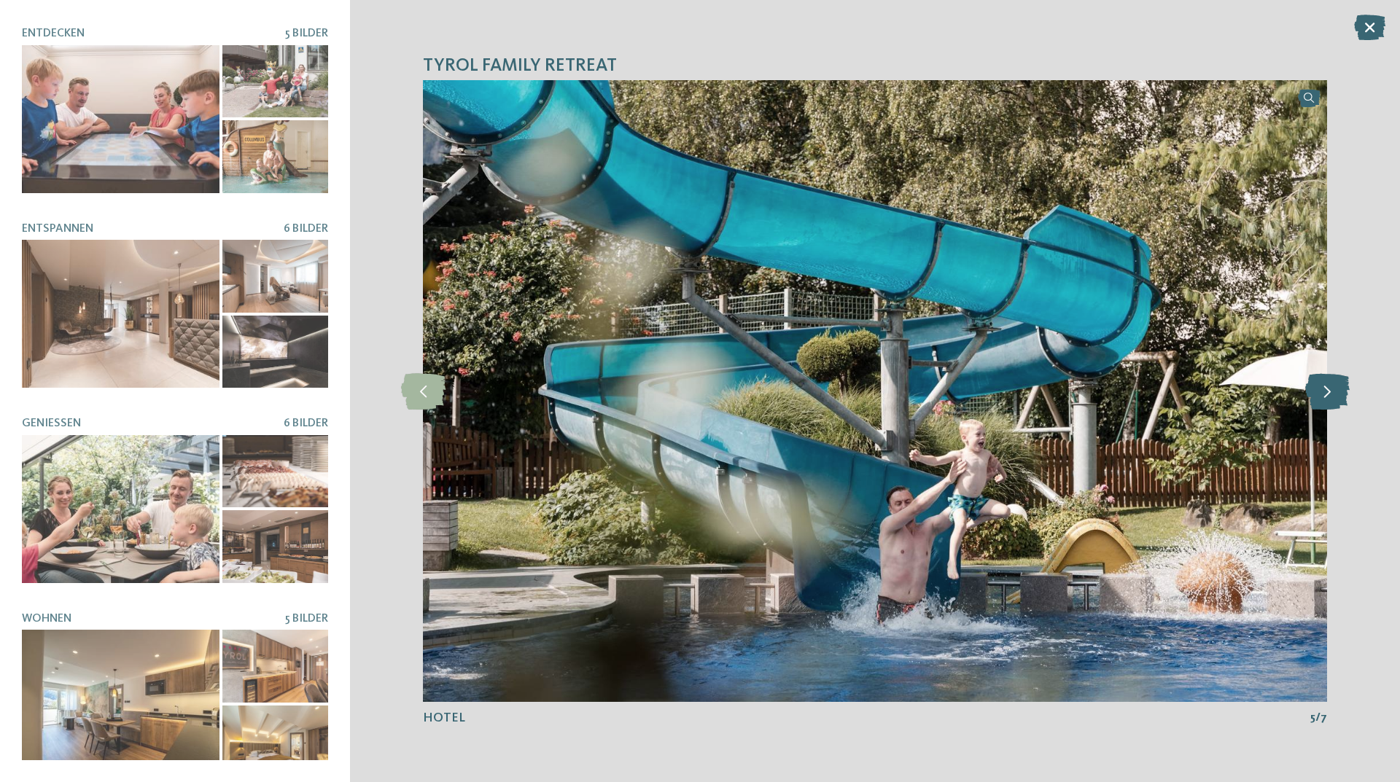
click at [1337, 395] on icon at bounding box center [1327, 391] width 44 height 36
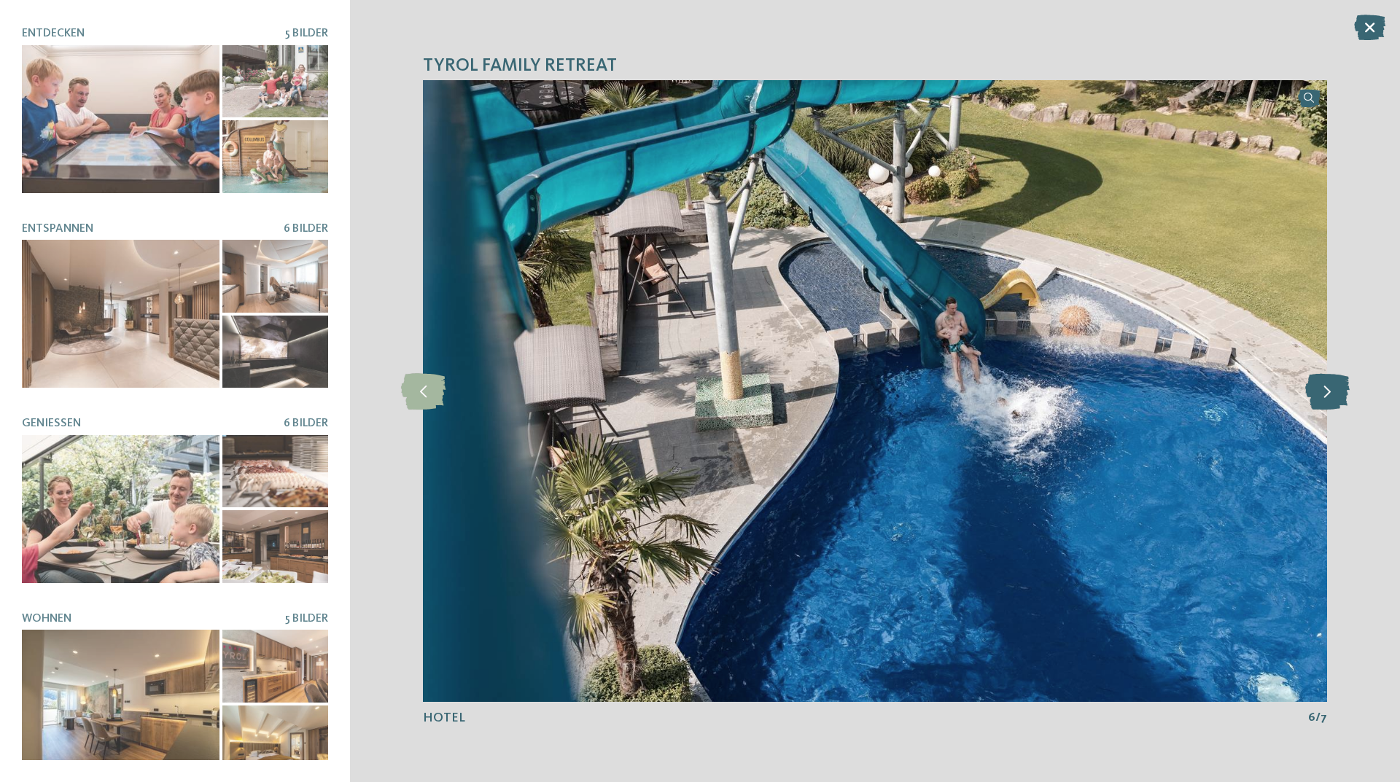
click at [1337, 395] on icon at bounding box center [1327, 391] width 44 height 36
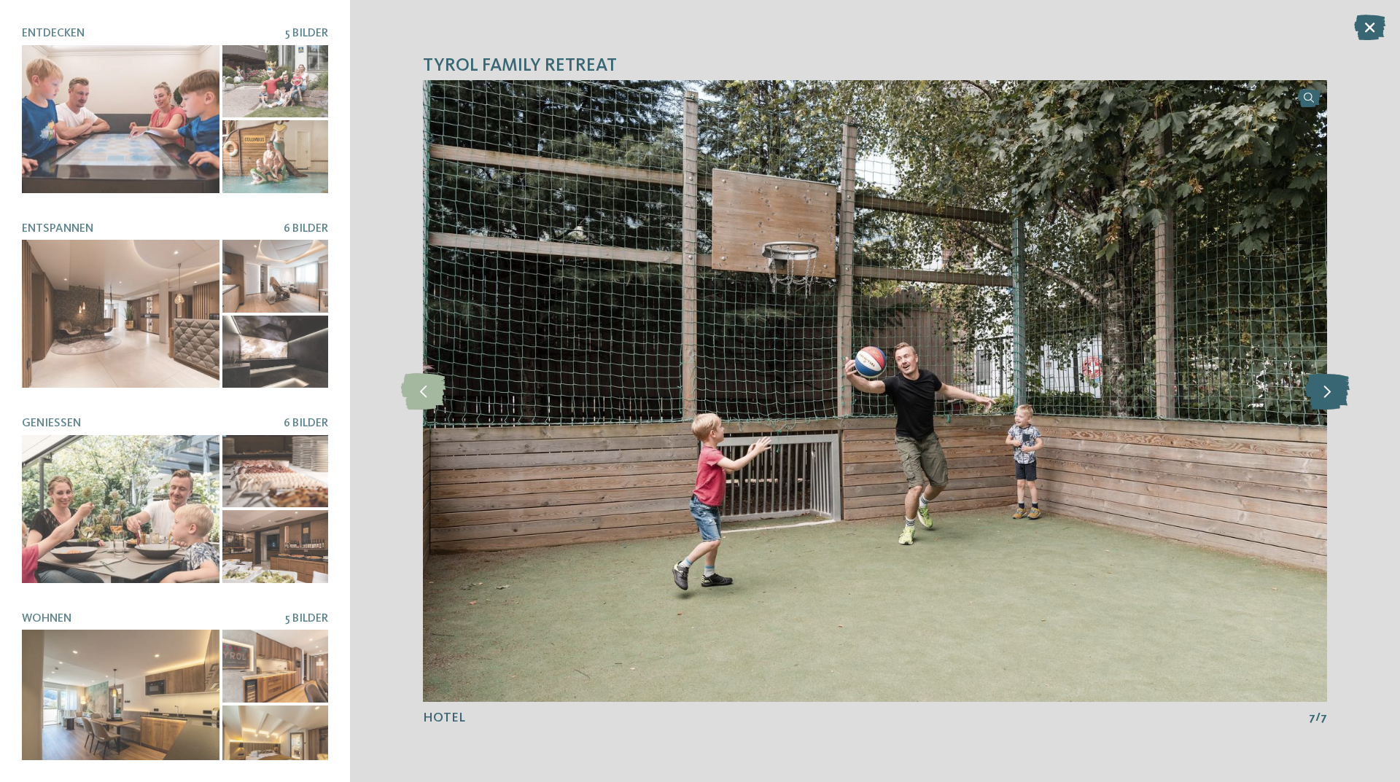
click at [1337, 395] on icon at bounding box center [1327, 391] width 44 height 36
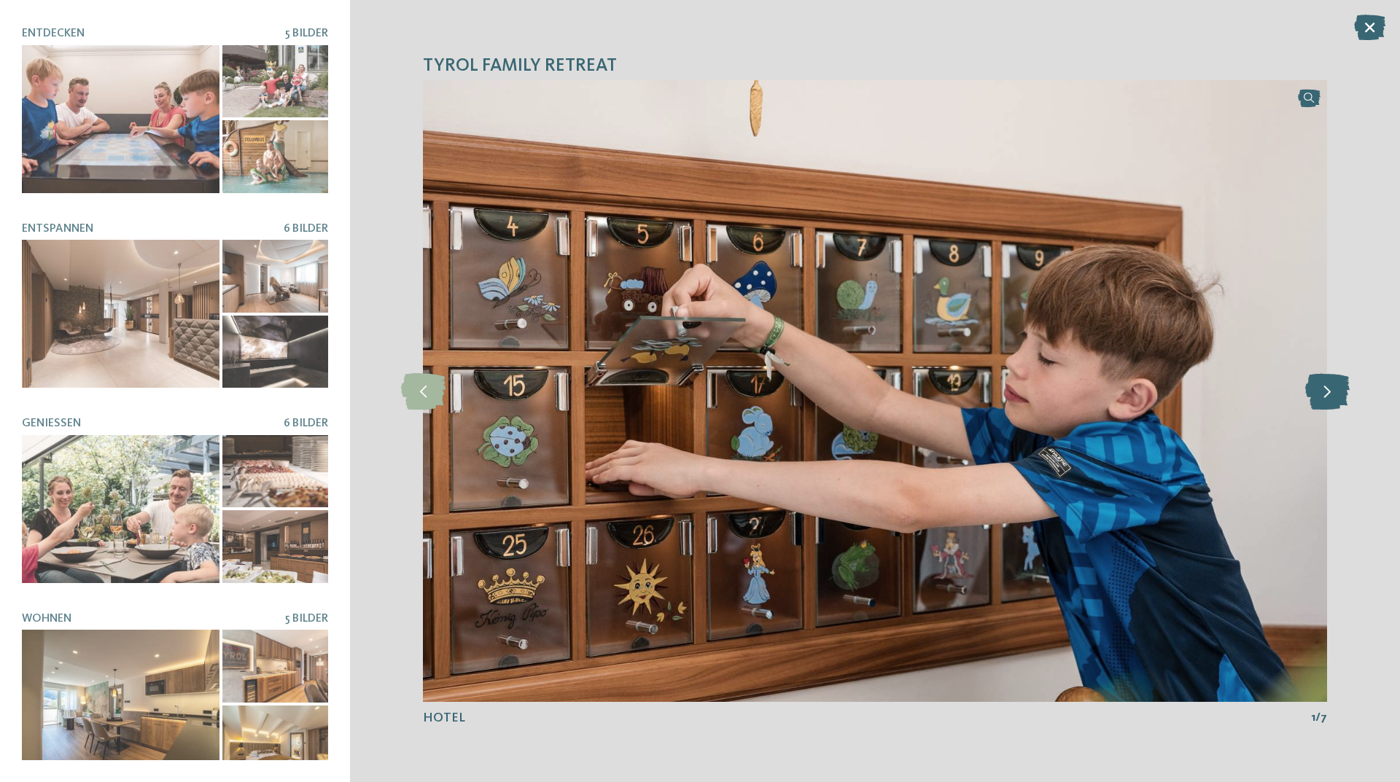
click at [1337, 395] on icon at bounding box center [1327, 391] width 44 height 36
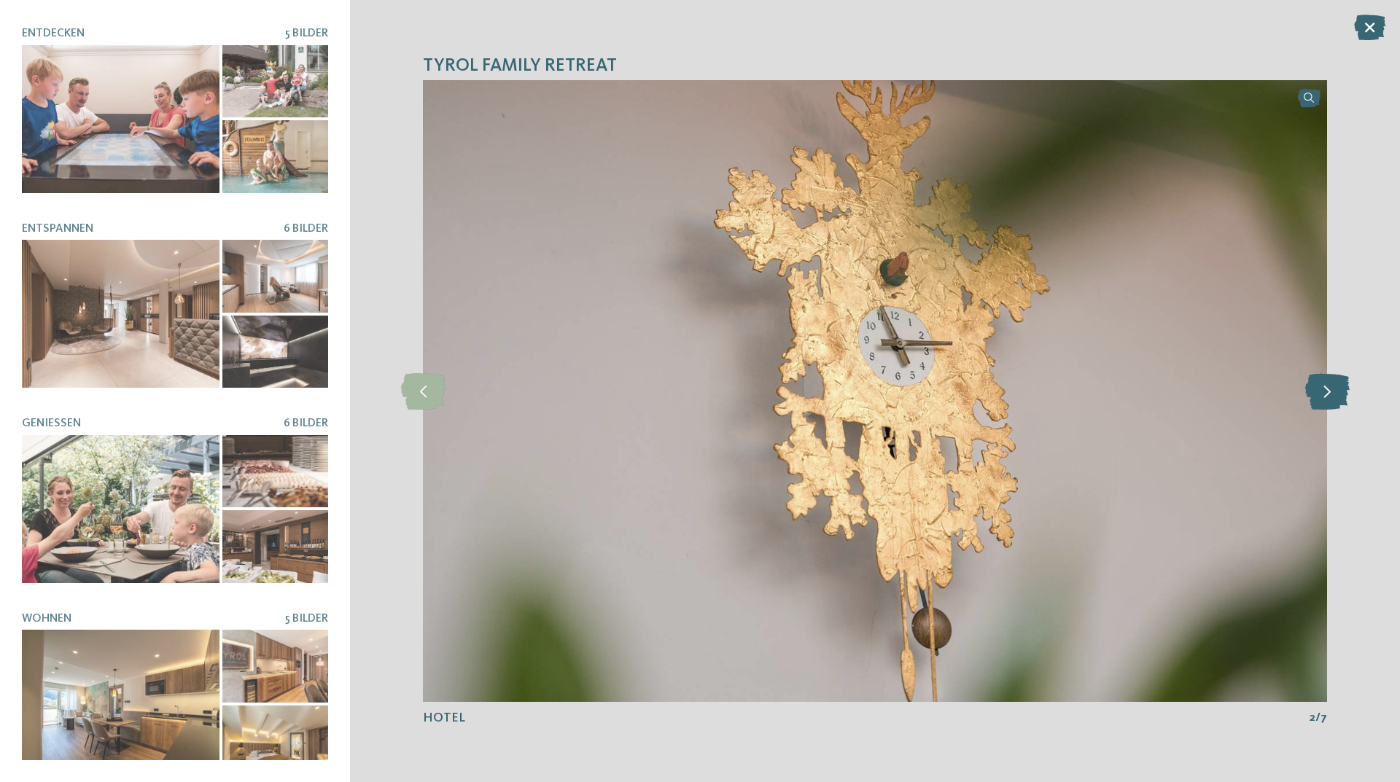
click at [1337, 395] on icon at bounding box center [1327, 391] width 44 height 36
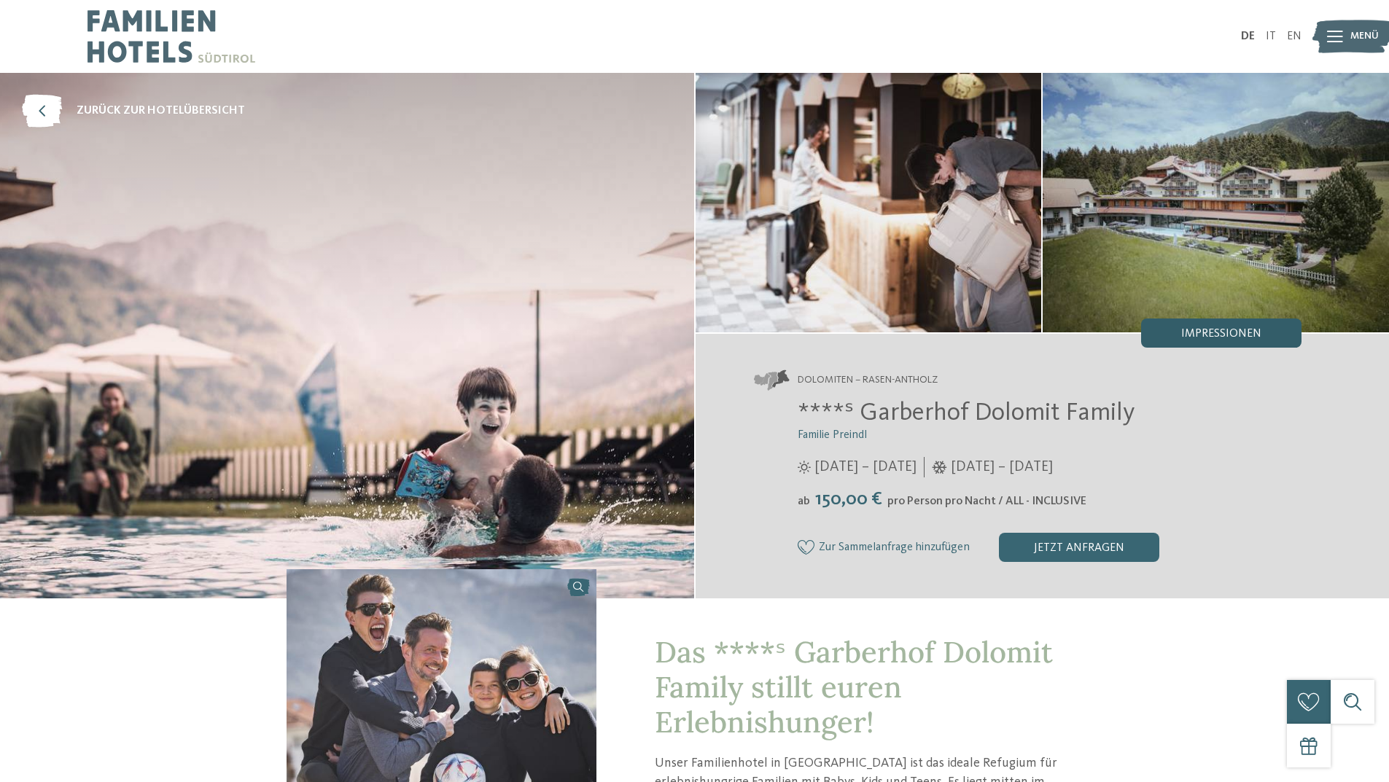
click at [1179, 332] on div "Impressionen" at bounding box center [1221, 333] width 160 height 29
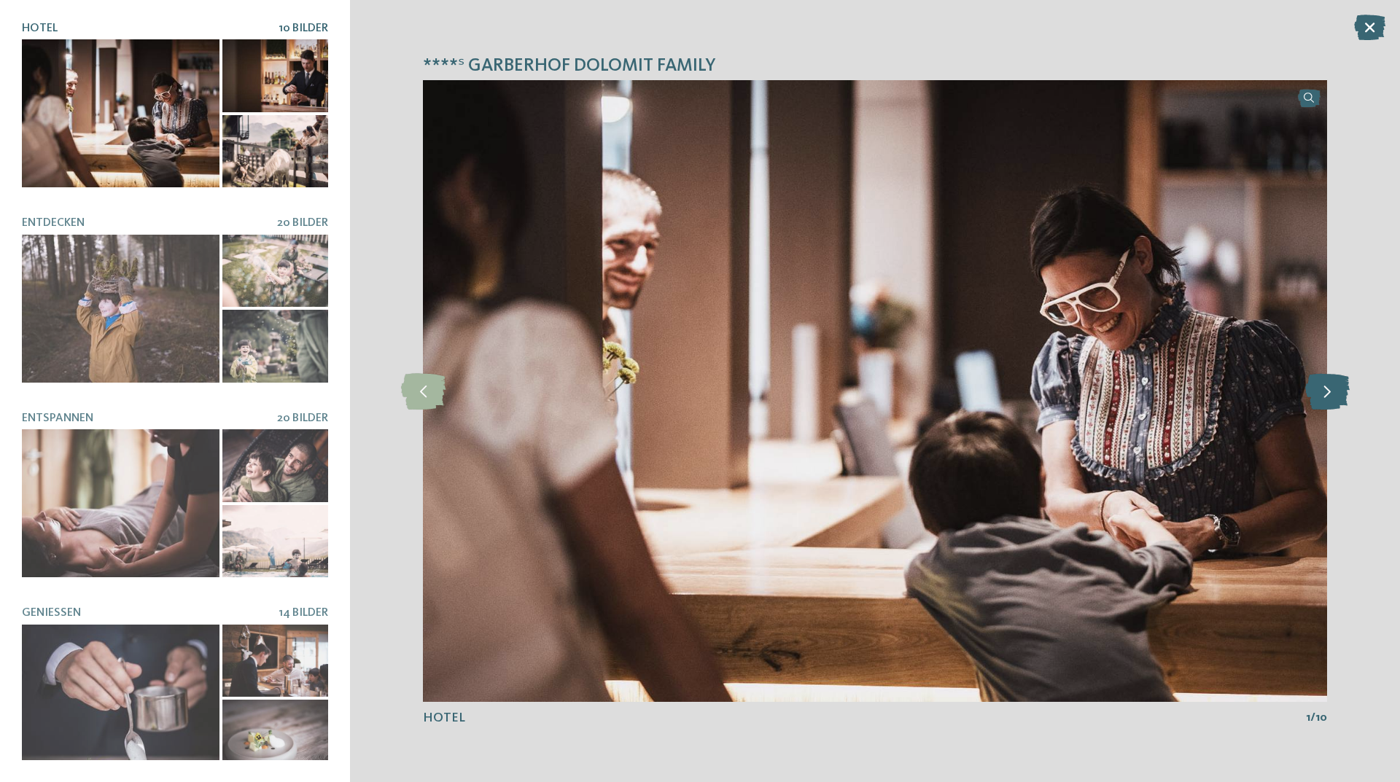
click at [1337, 392] on icon at bounding box center [1327, 391] width 44 height 36
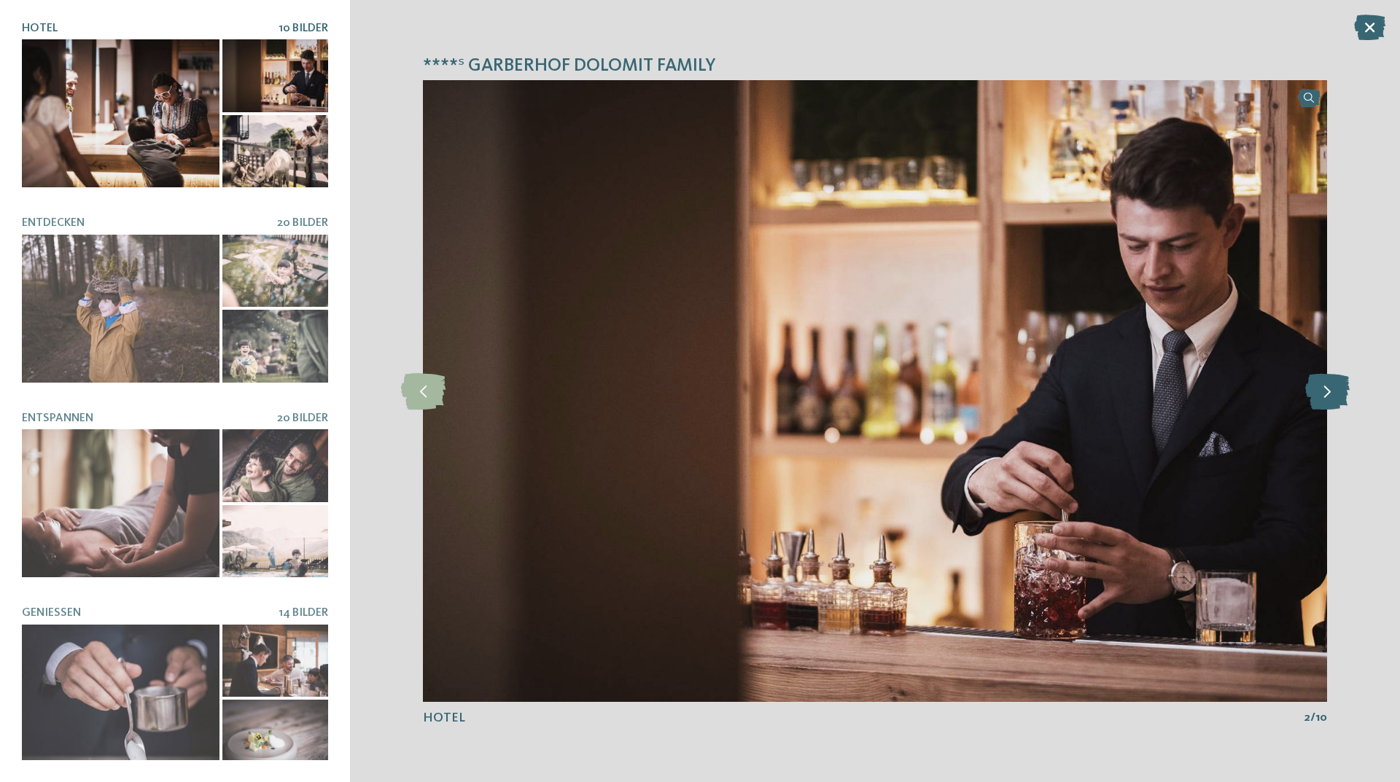
click at [1337, 392] on icon at bounding box center [1327, 391] width 44 height 36
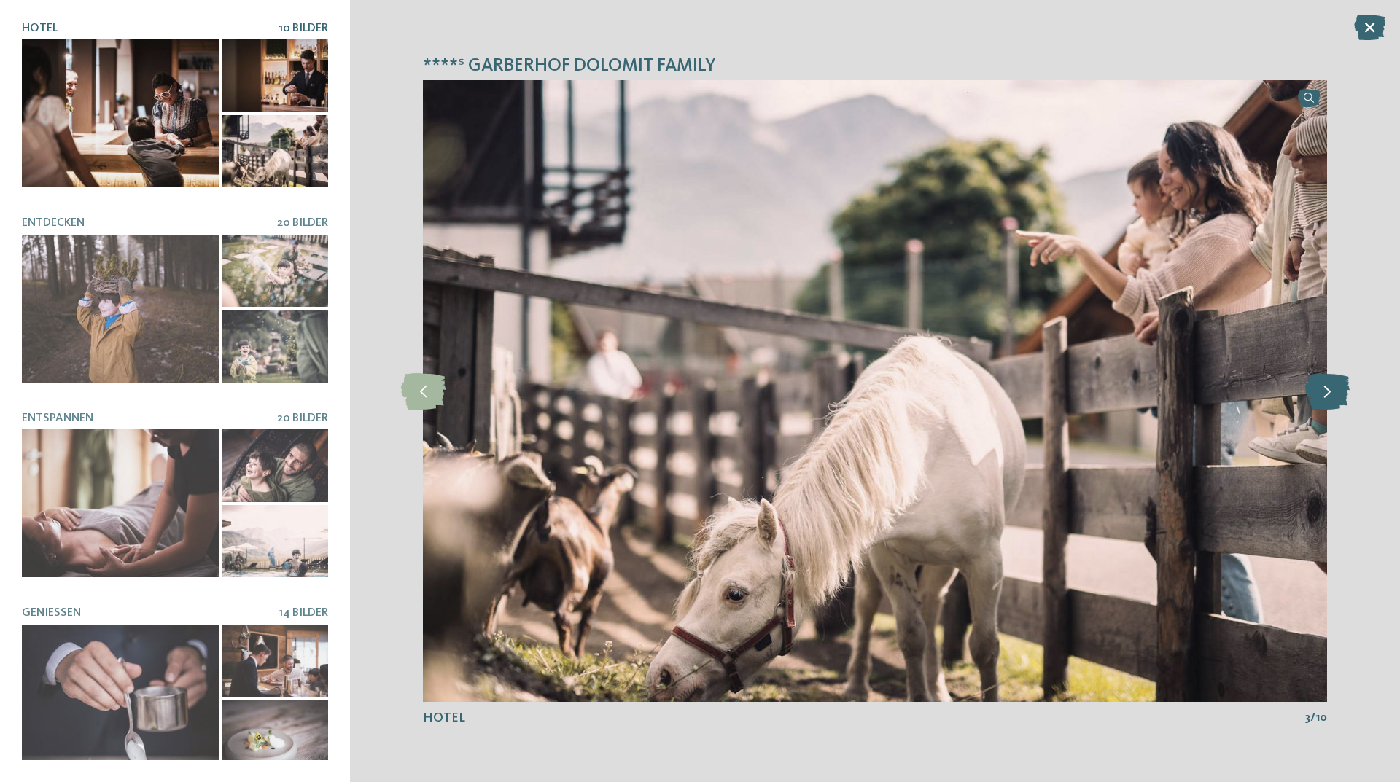
click at [1337, 392] on icon at bounding box center [1327, 391] width 44 height 36
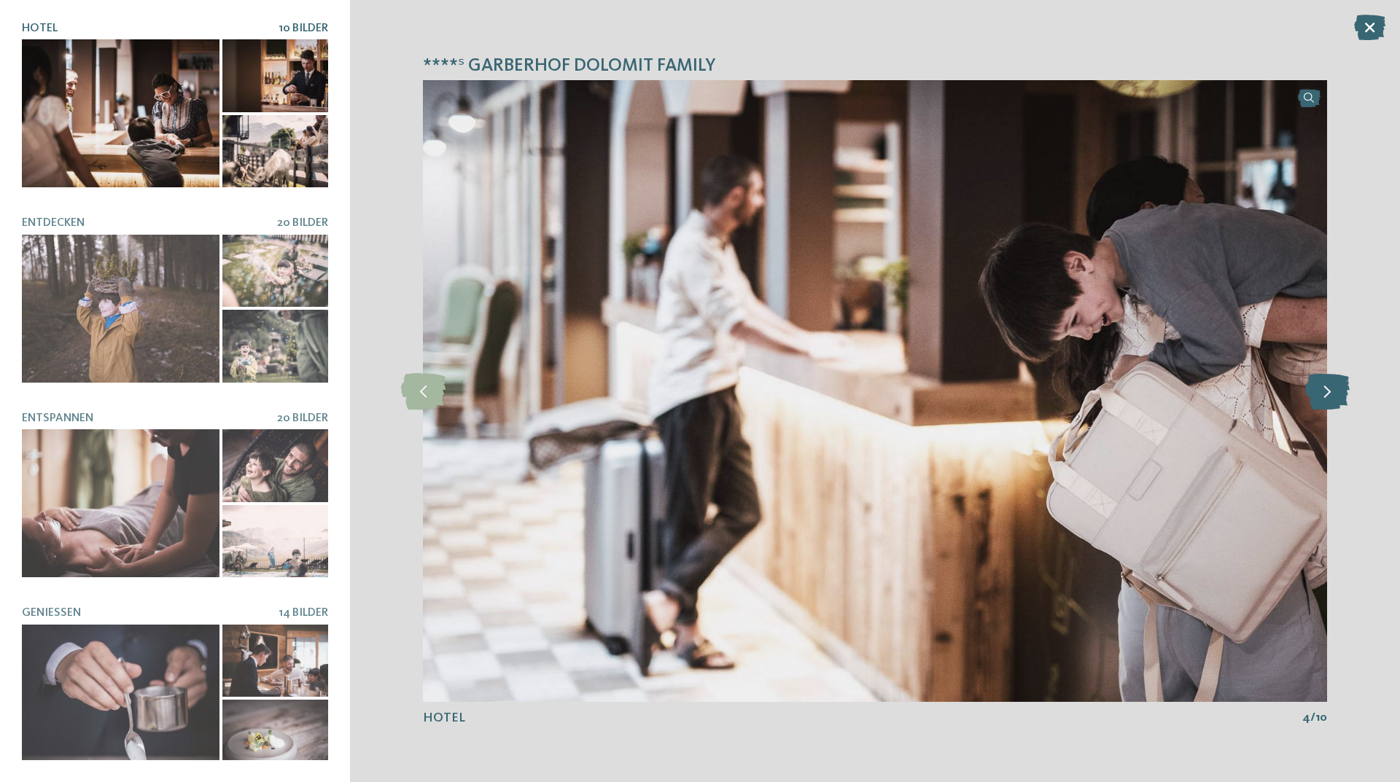
click at [1337, 392] on icon at bounding box center [1327, 391] width 44 height 36
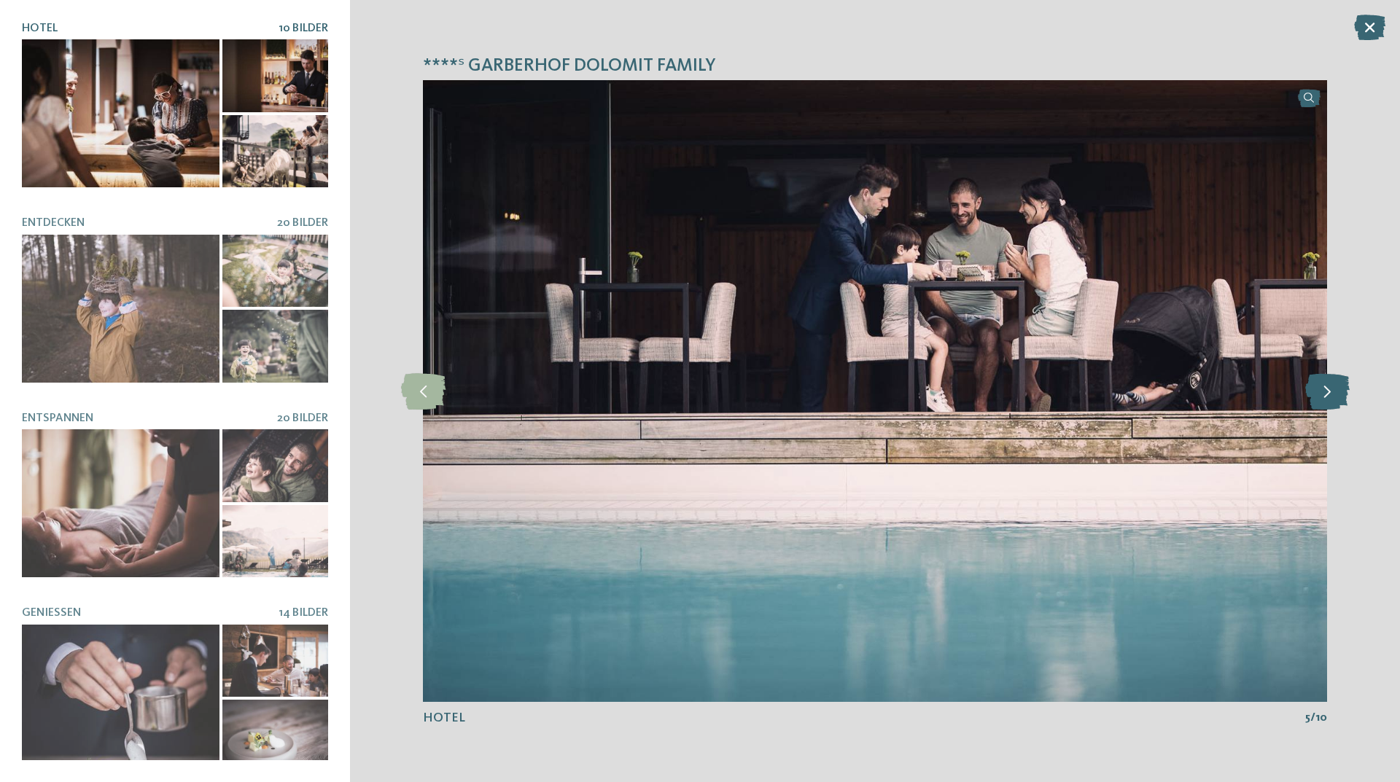
click at [1337, 392] on icon at bounding box center [1327, 391] width 44 height 36
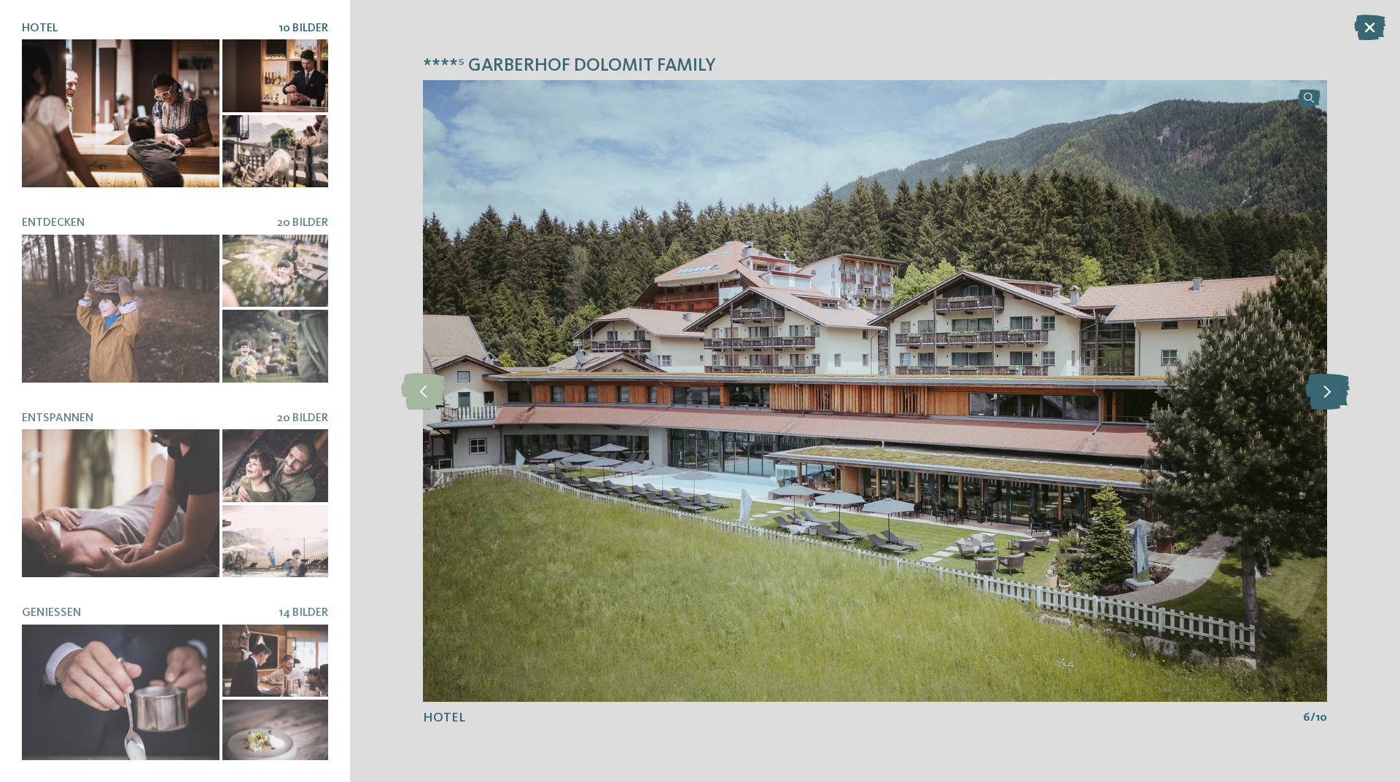
click at [1337, 392] on icon at bounding box center [1327, 391] width 44 height 36
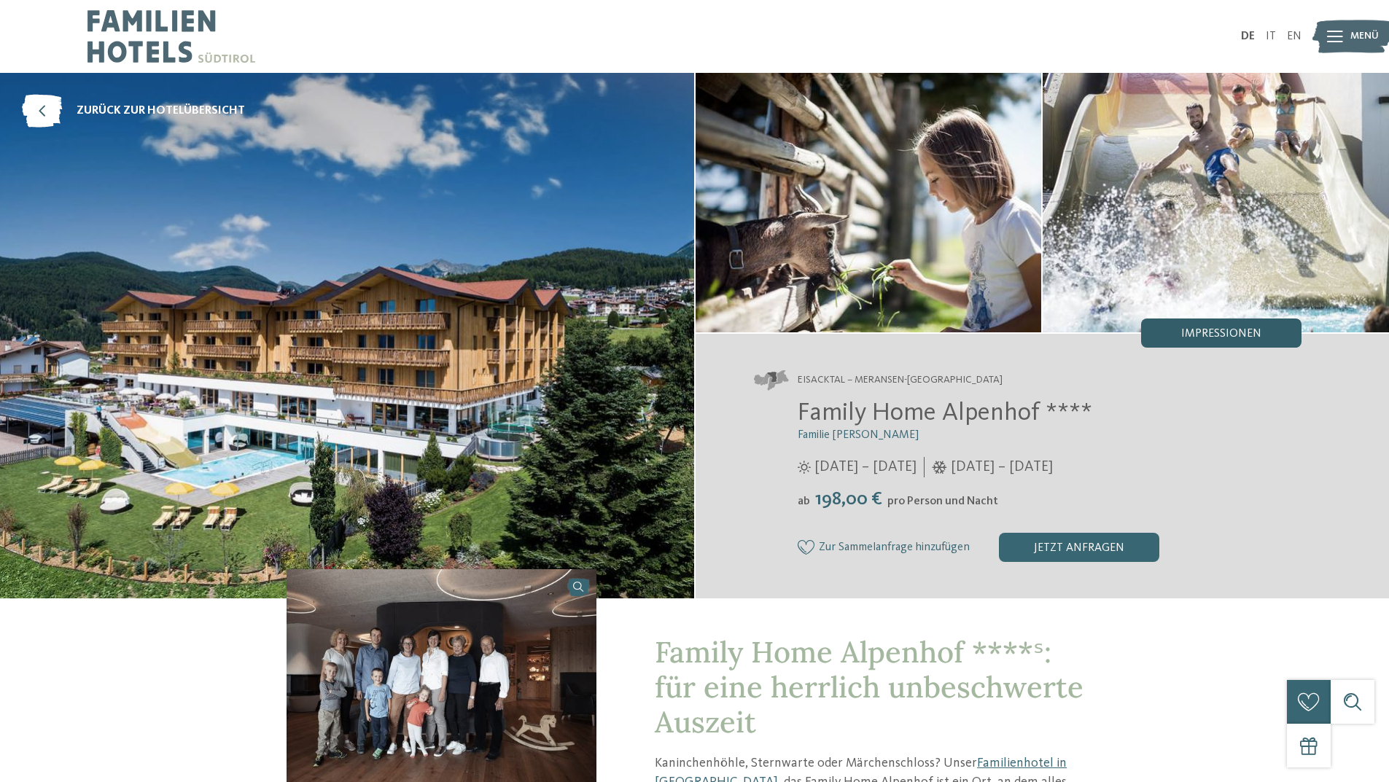
click at [1254, 327] on div "Impressionen" at bounding box center [1221, 333] width 160 height 29
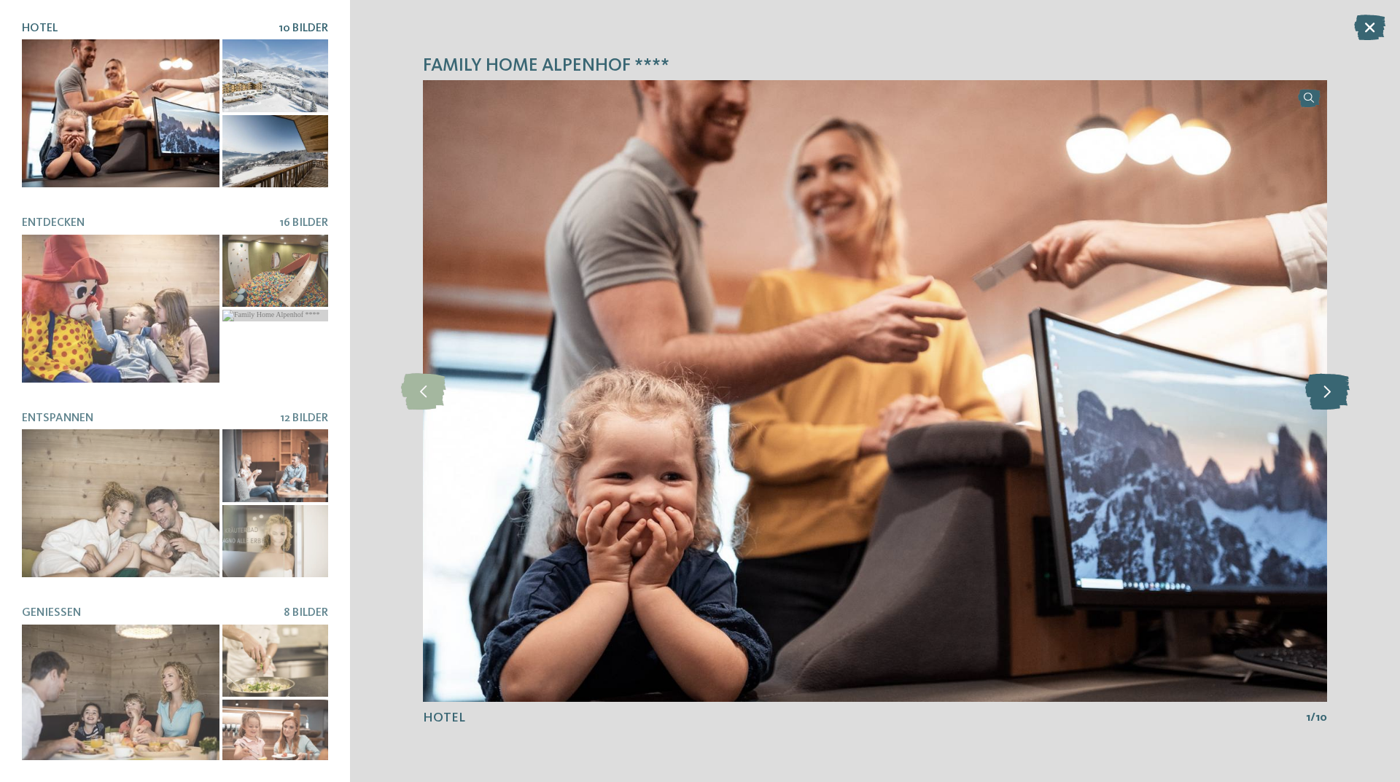
click at [1331, 389] on icon at bounding box center [1327, 391] width 44 height 36
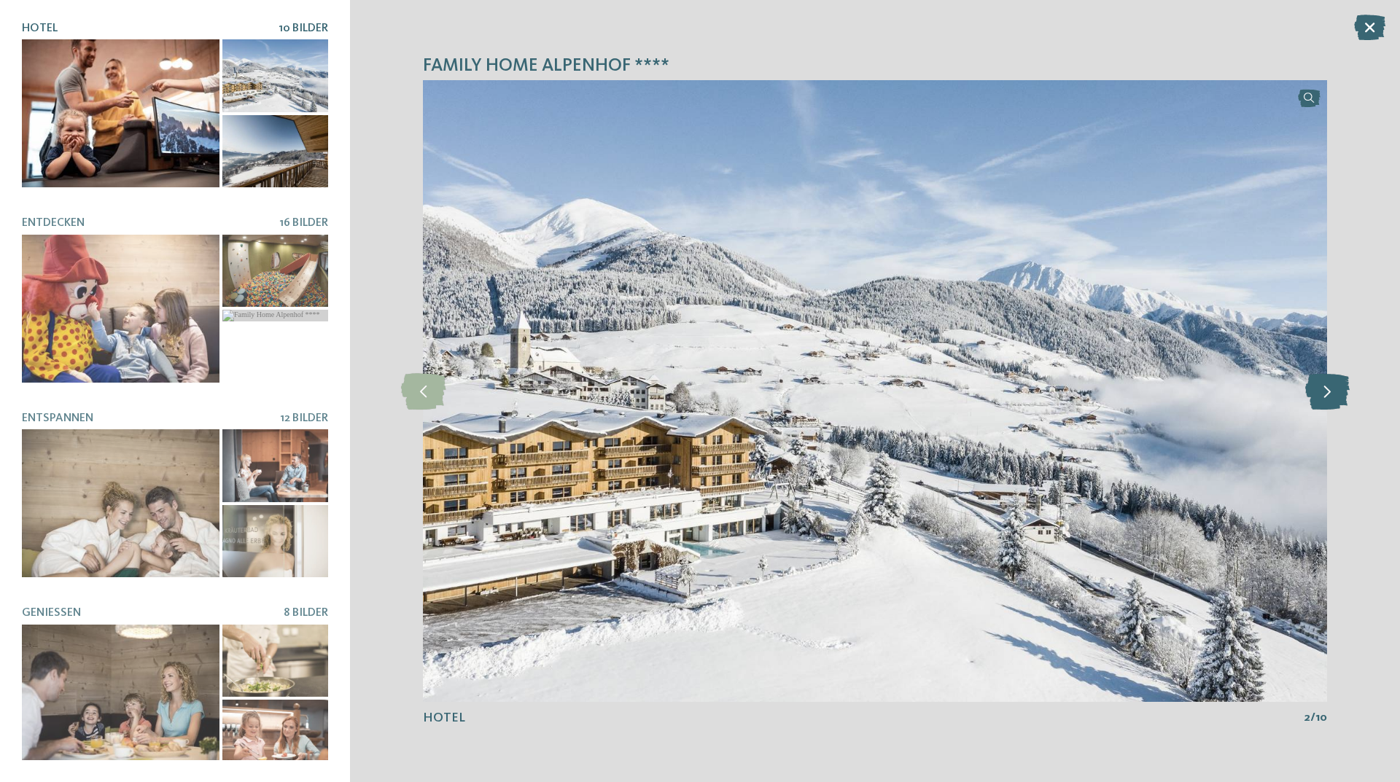
click at [1331, 389] on icon at bounding box center [1327, 391] width 44 height 36
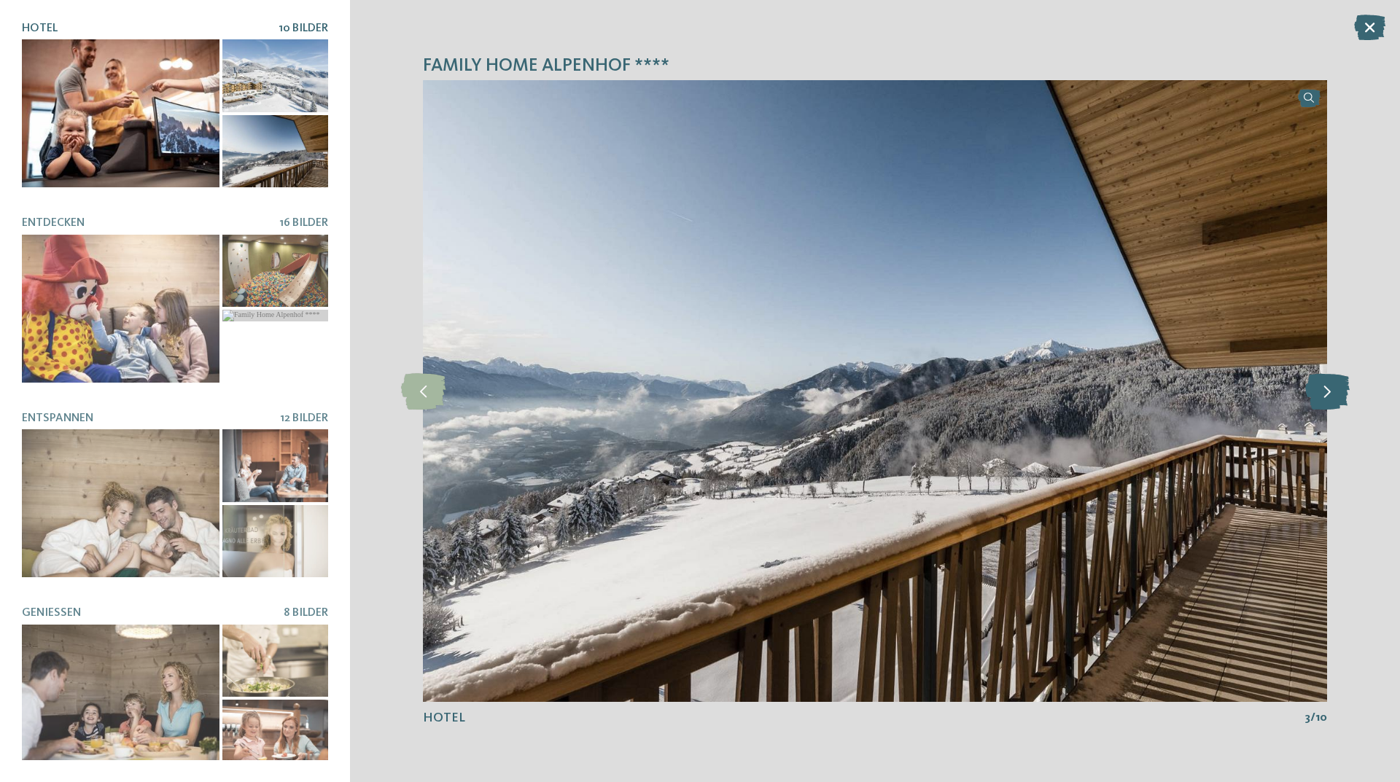
click at [1331, 389] on icon at bounding box center [1327, 391] width 44 height 36
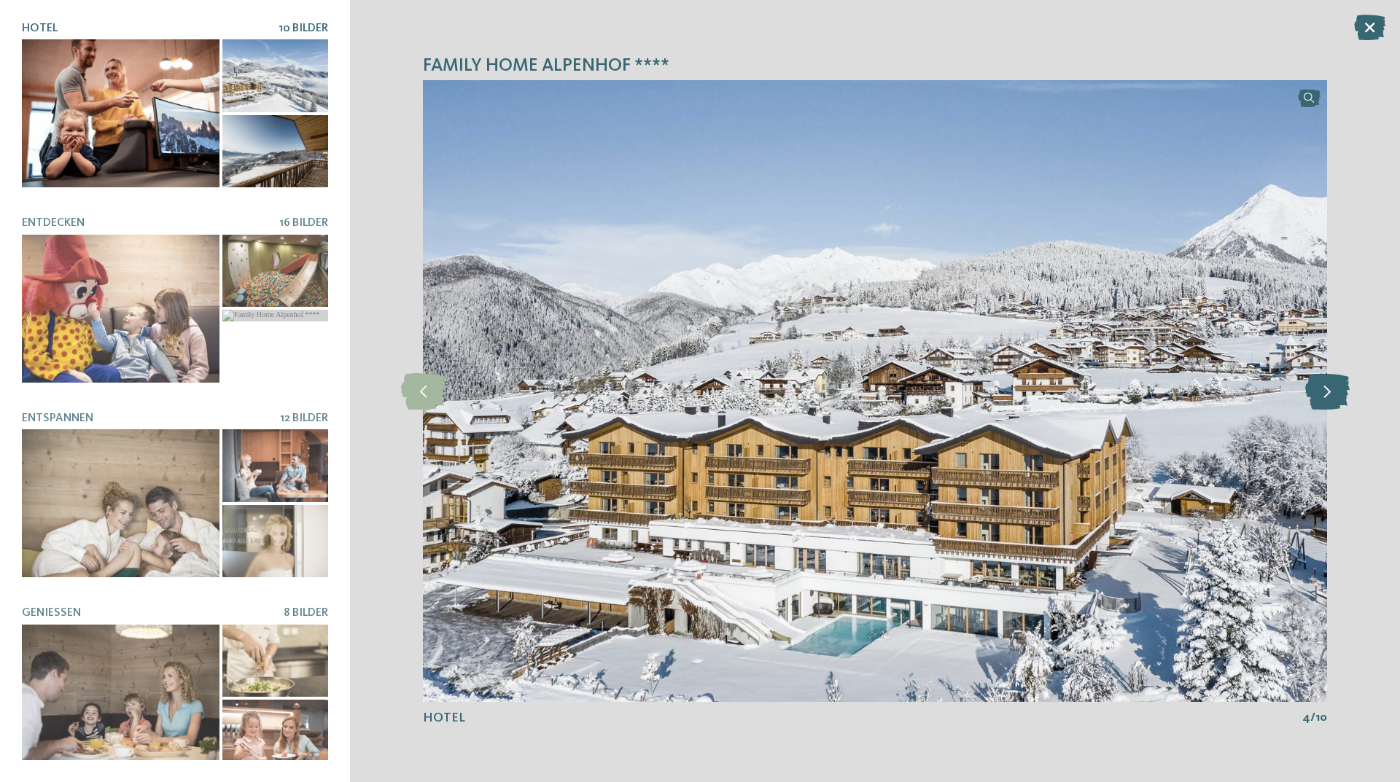
click at [1331, 389] on icon at bounding box center [1327, 391] width 44 height 36
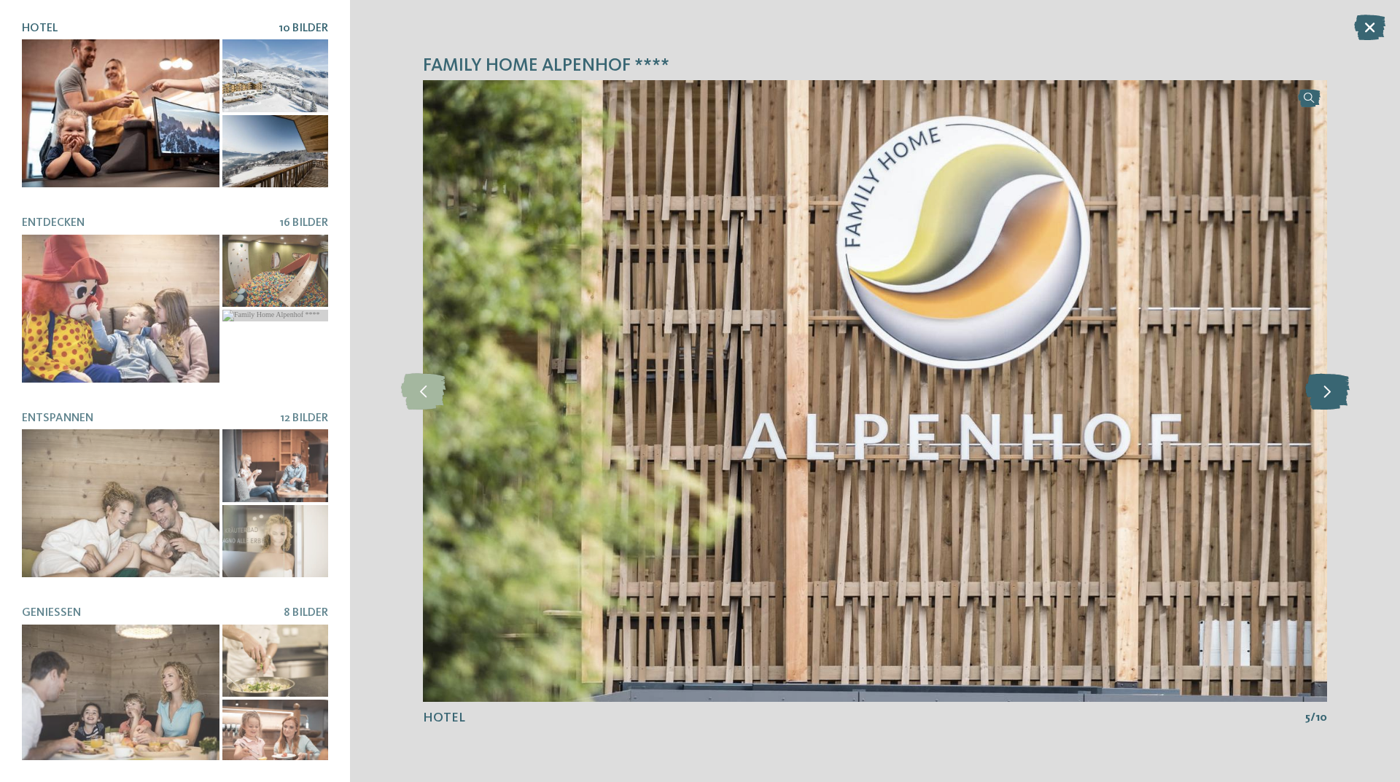
click at [1331, 389] on icon at bounding box center [1327, 391] width 44 height 36
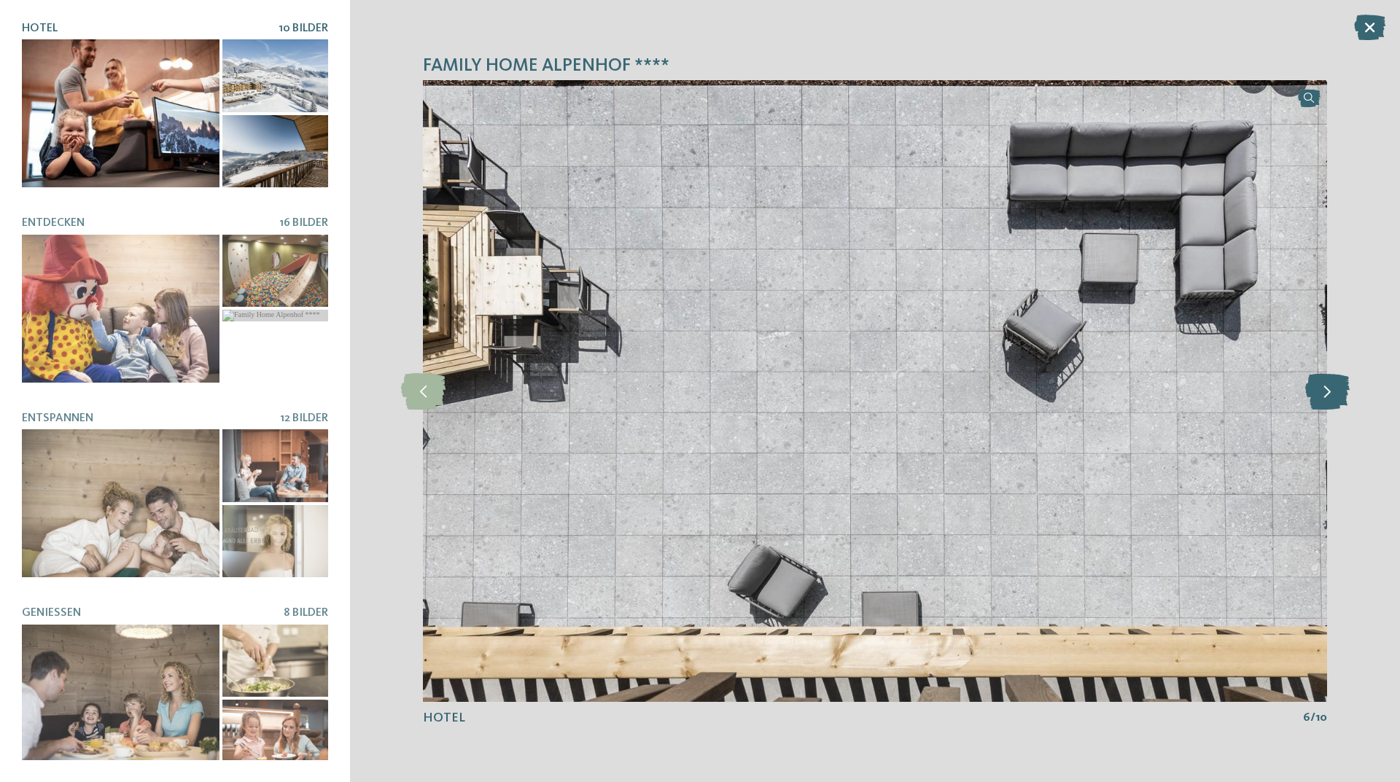
click at [1331, 389] on icon at bounding box center [1327, 391] width 44 height 36
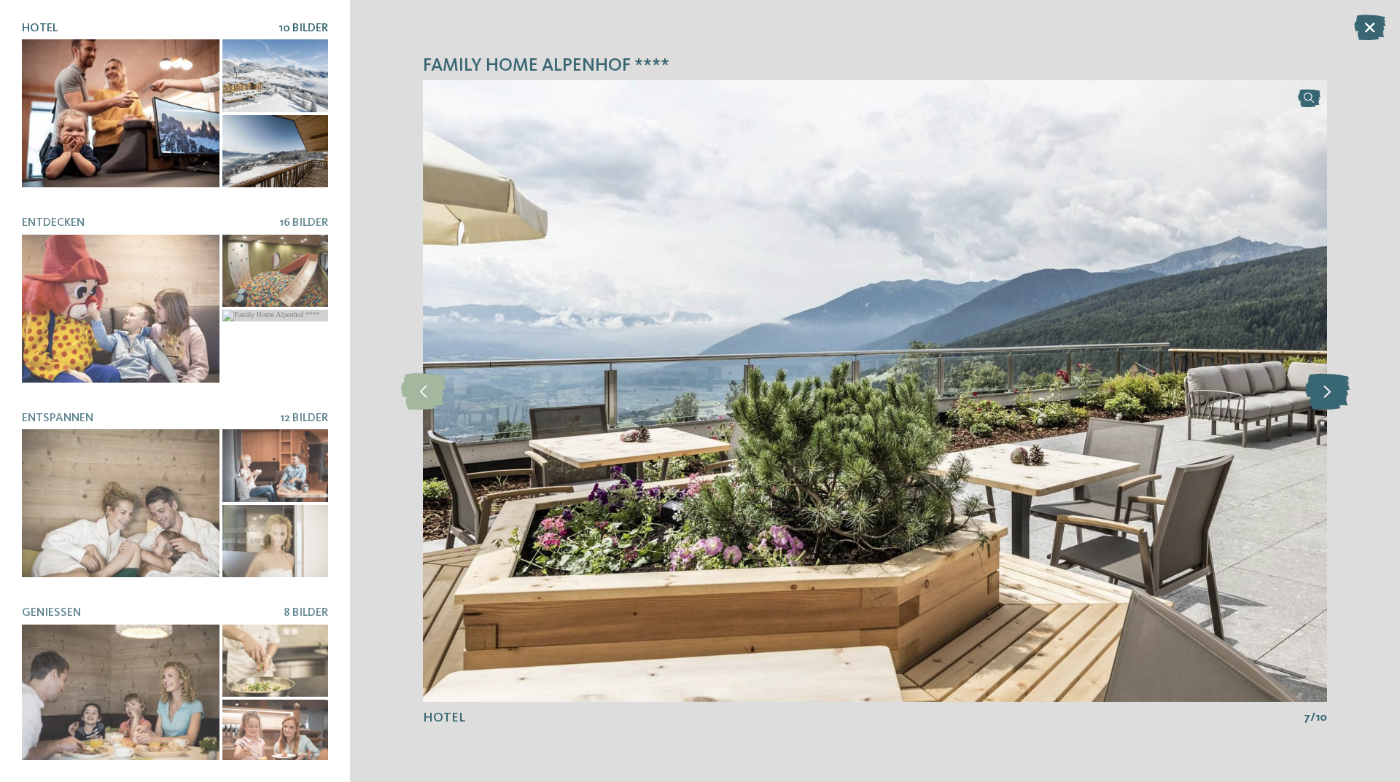
click at [1331, 389] on icon at bounding box center [1327, 391] width 44 height 36
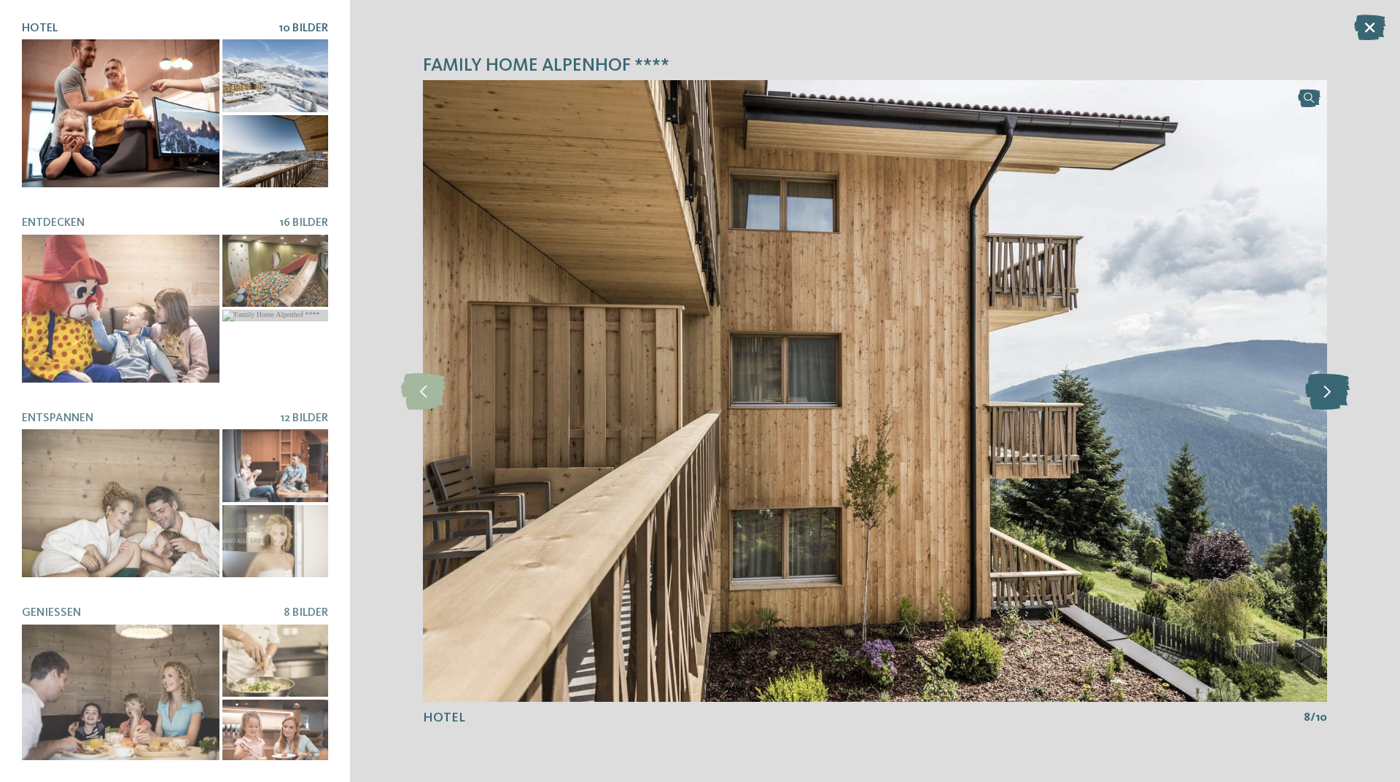
click at [1331, 389] on icon at bounding box center [1327, 391] width 44 height 36
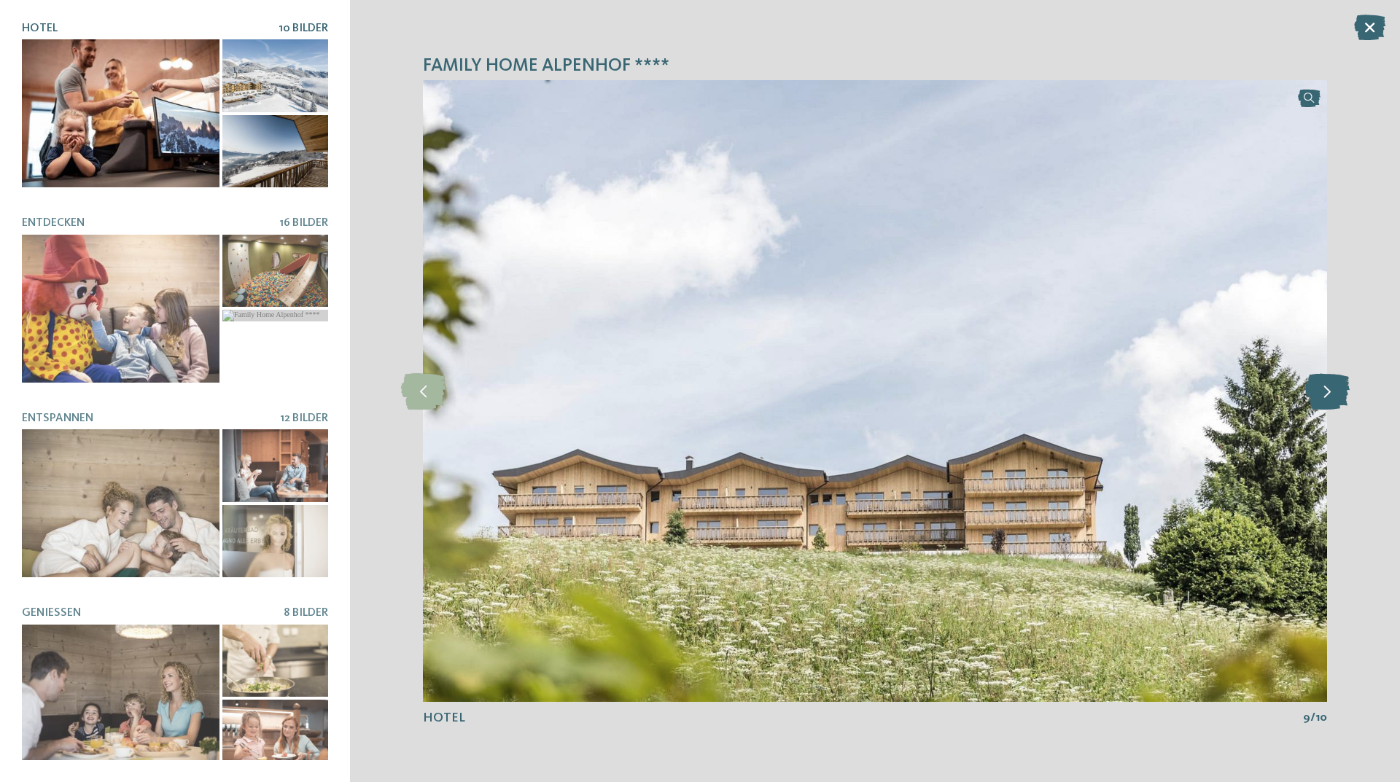
click at [1331, 389] on icon at bounding box center [1327, 391] width 44 height 36
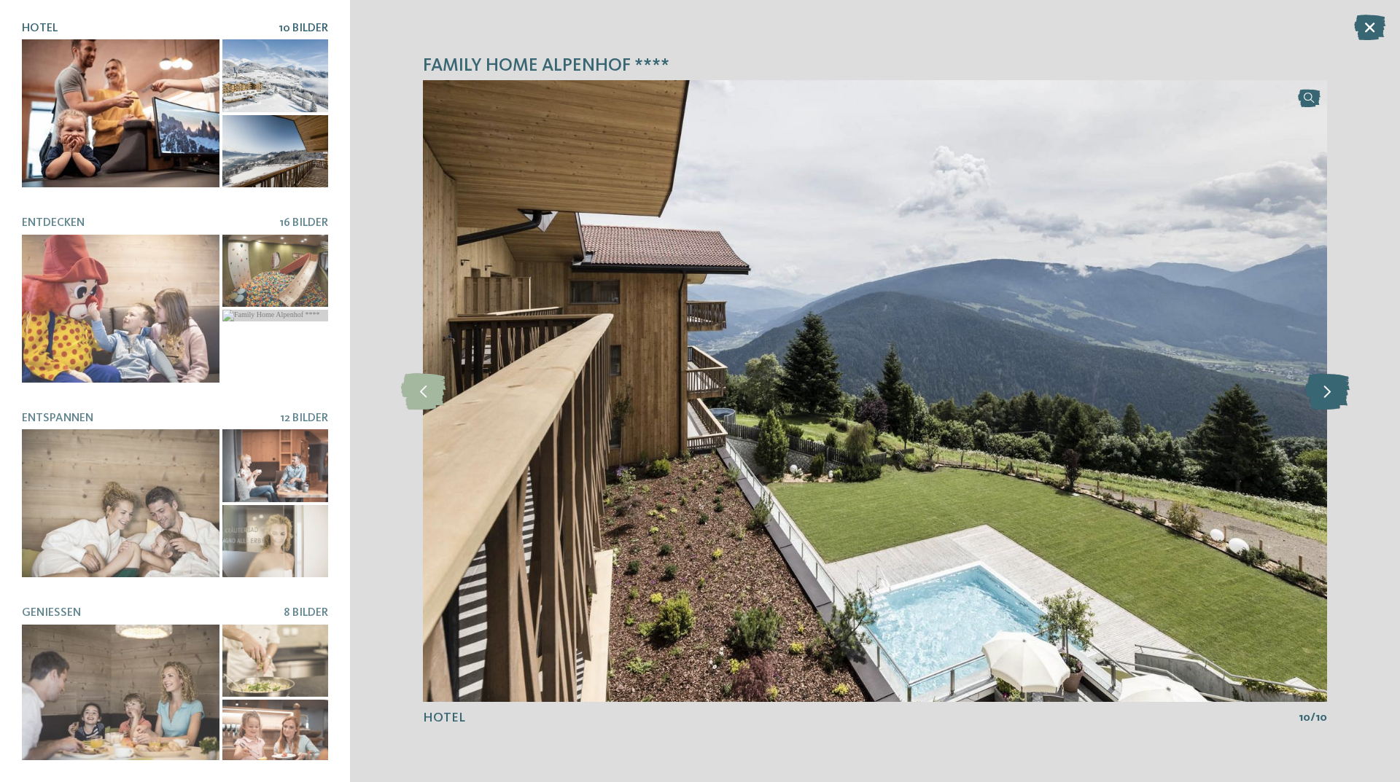
click at [1331, 389] on icon at bounding box center [1327, 391] width 44 height 36
